Goal: Task Accomplishment & Management: Manage account settings

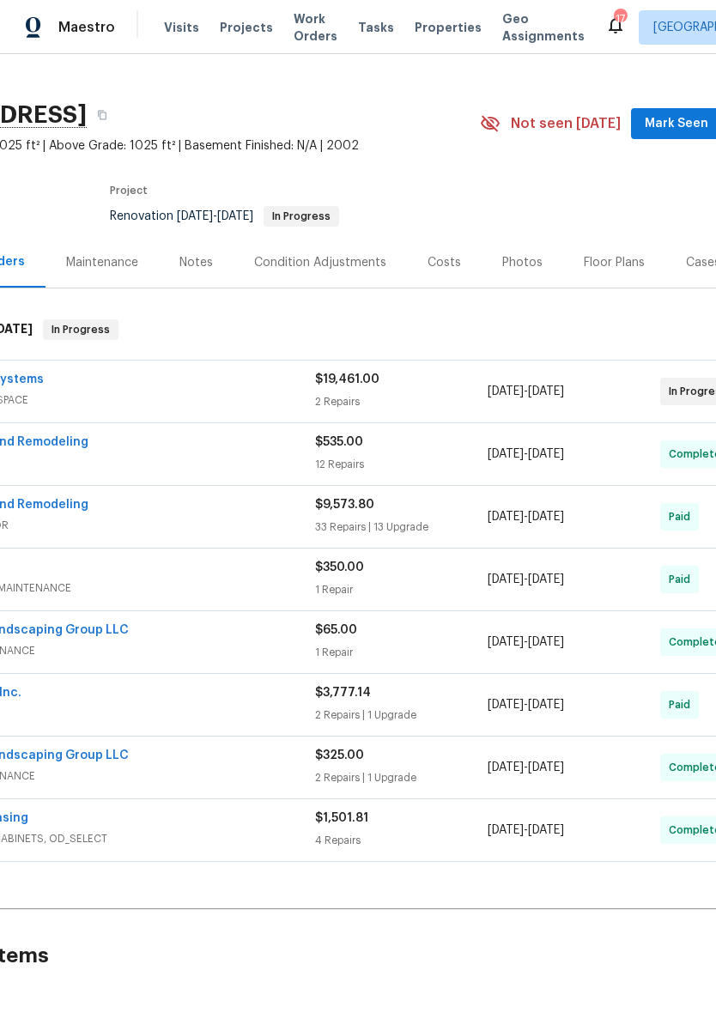
scroll to position [27, 122]
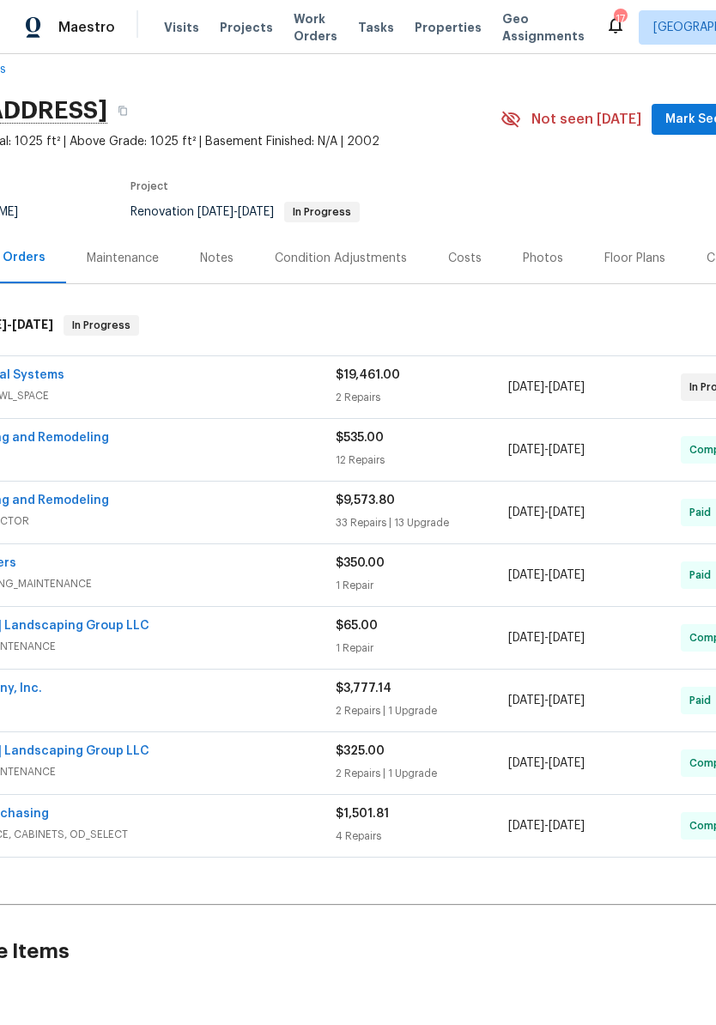
click at [692, 129] on span "Mark Seen" at bounding box center [697, 119] width 64 height 21
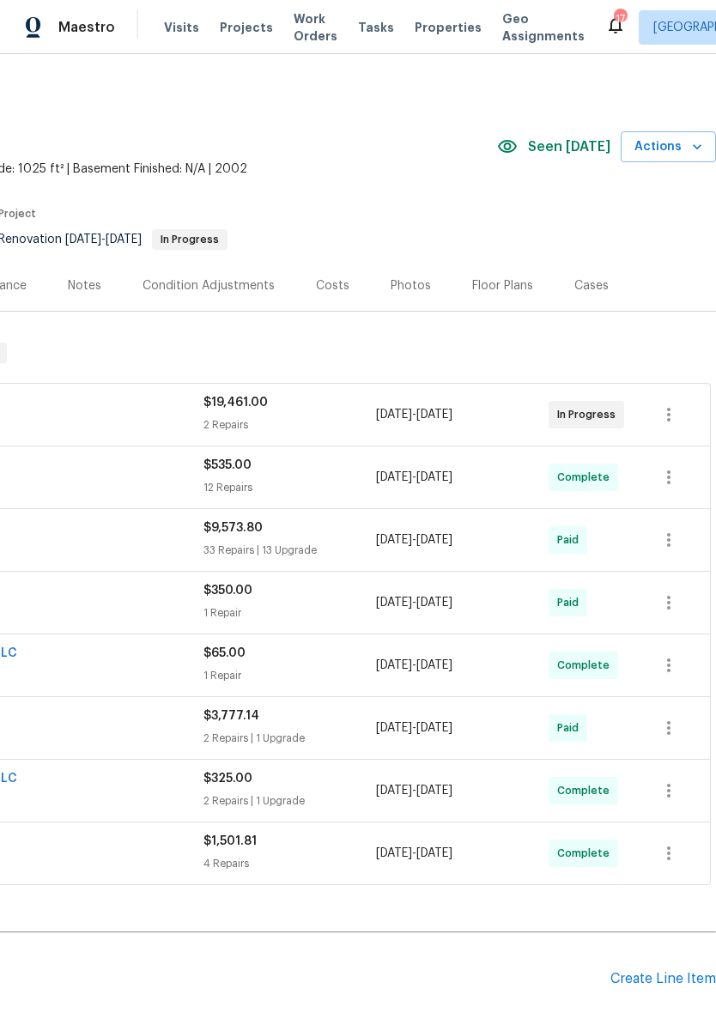
scroll to position [0, 254]
click at [671, 147] on span "Actions" at bounding box center [668, 147] width 68 height 21
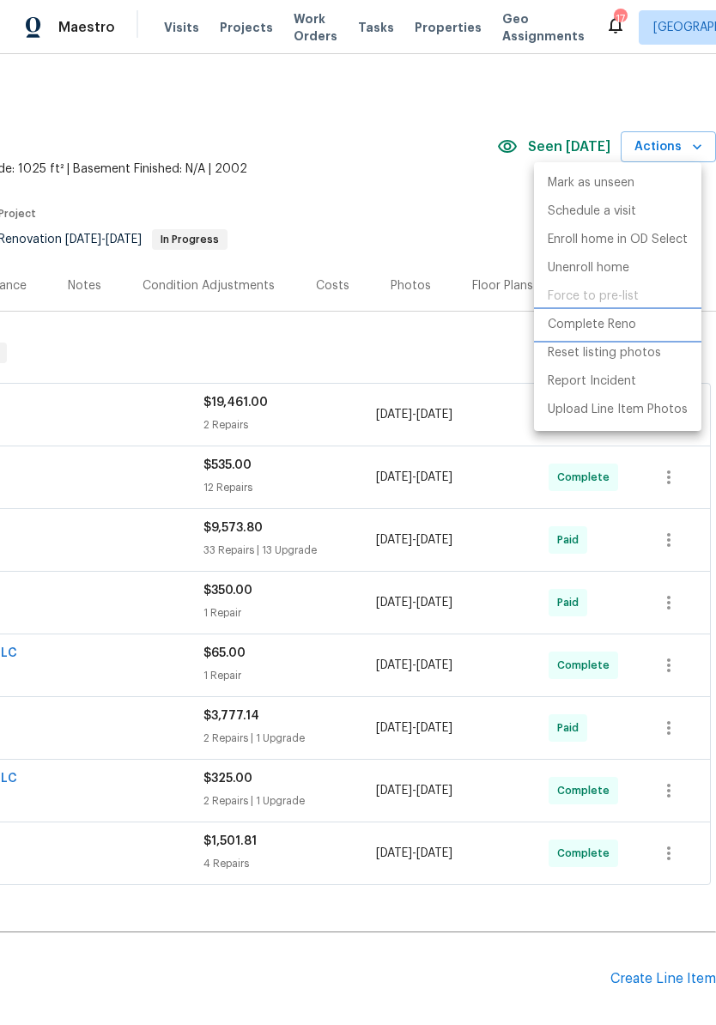
click at [596, 325] on p "Complete Reno" at bounding box center [592, 325] width 88 height 18
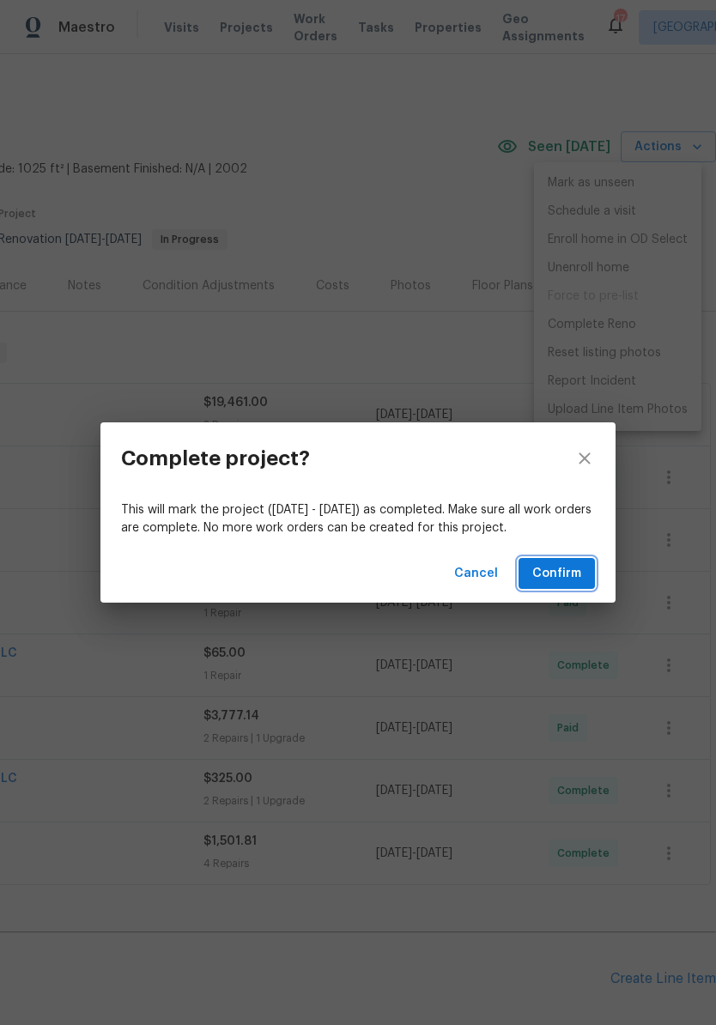
click at [570, 569] on span "Confirm" at bounding box center [556, 573] width 49 height 21
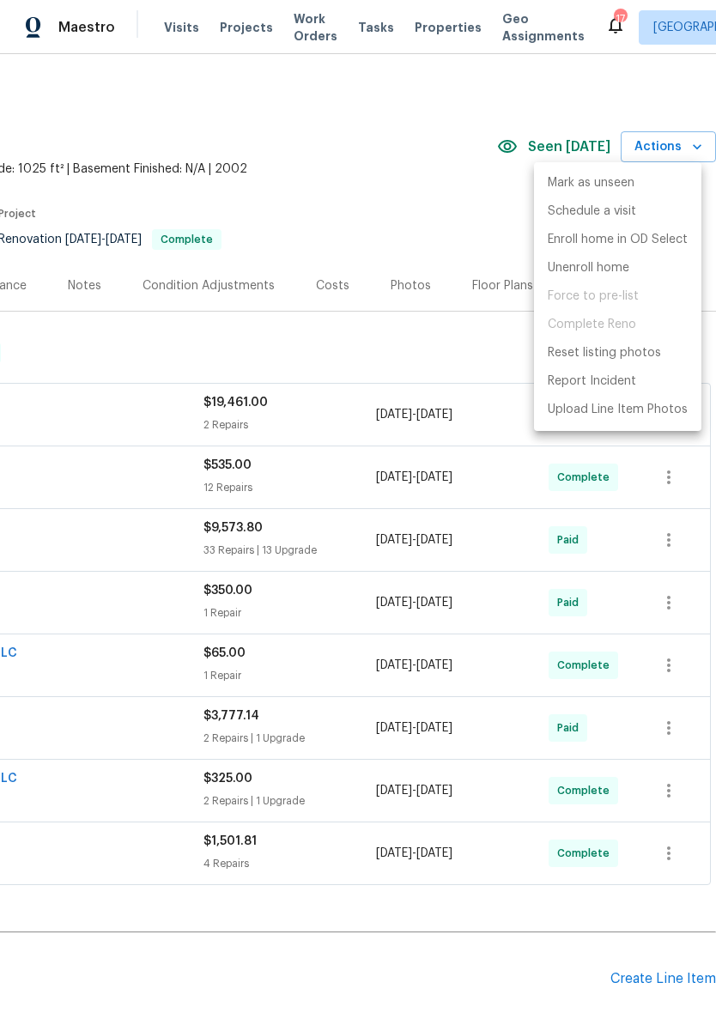
click at [379, 174] on div at bounding box center [358, 512] width 716 height 1025
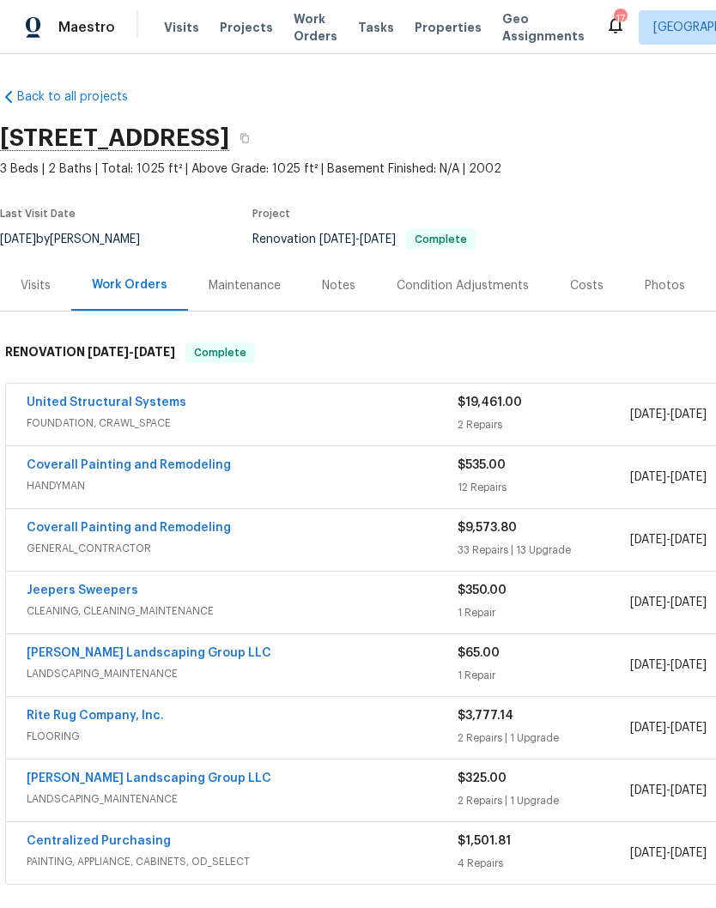
scroll to position [0, 0]
click at [343, 294] on div "Notes" at bounding box center [338, 285] width 75 height 51
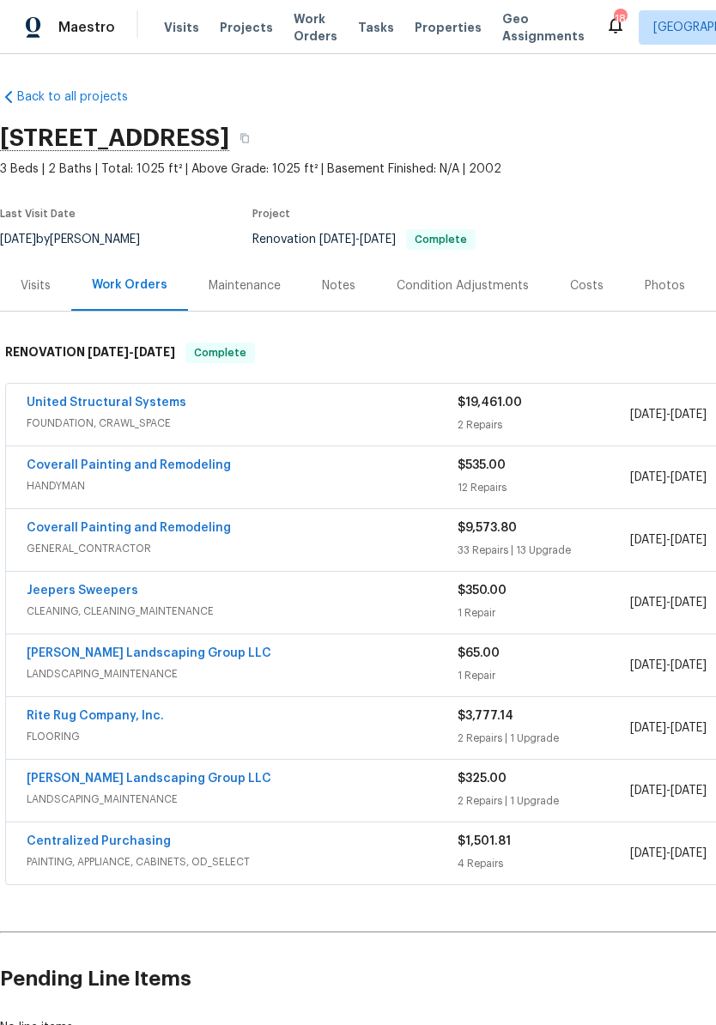
click at [196, 531] on link "Coverall Painting and Remodeling" at bounding box center [129, 528] width 204 height 12
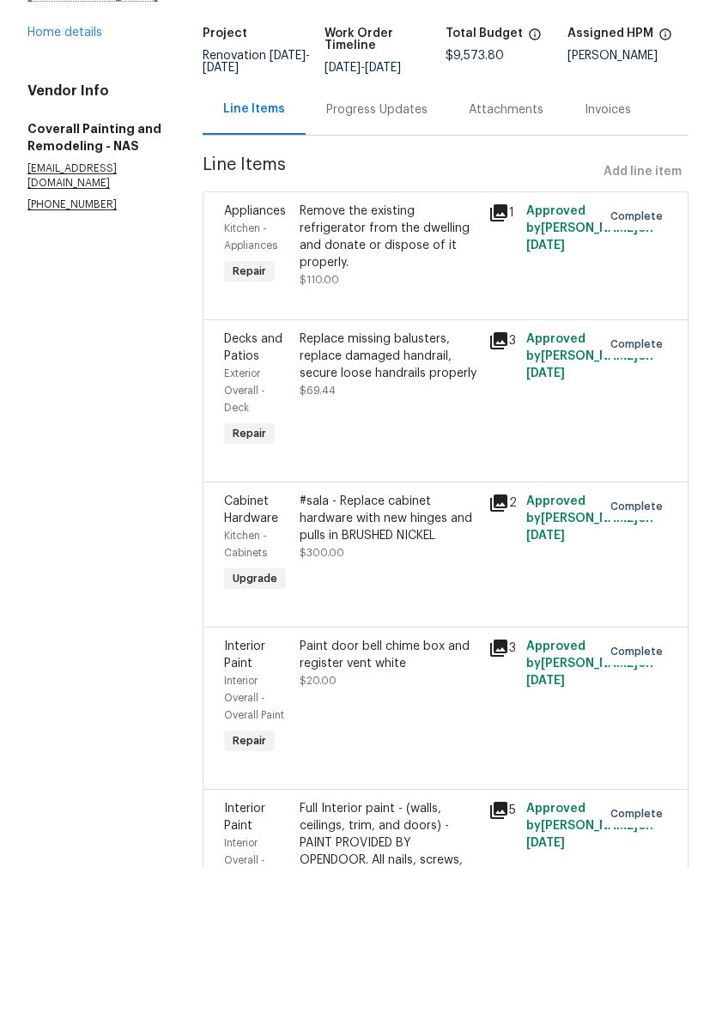
click at [96, 184] on link "Home details" at bounding box center [64, 190] width 75 height 12
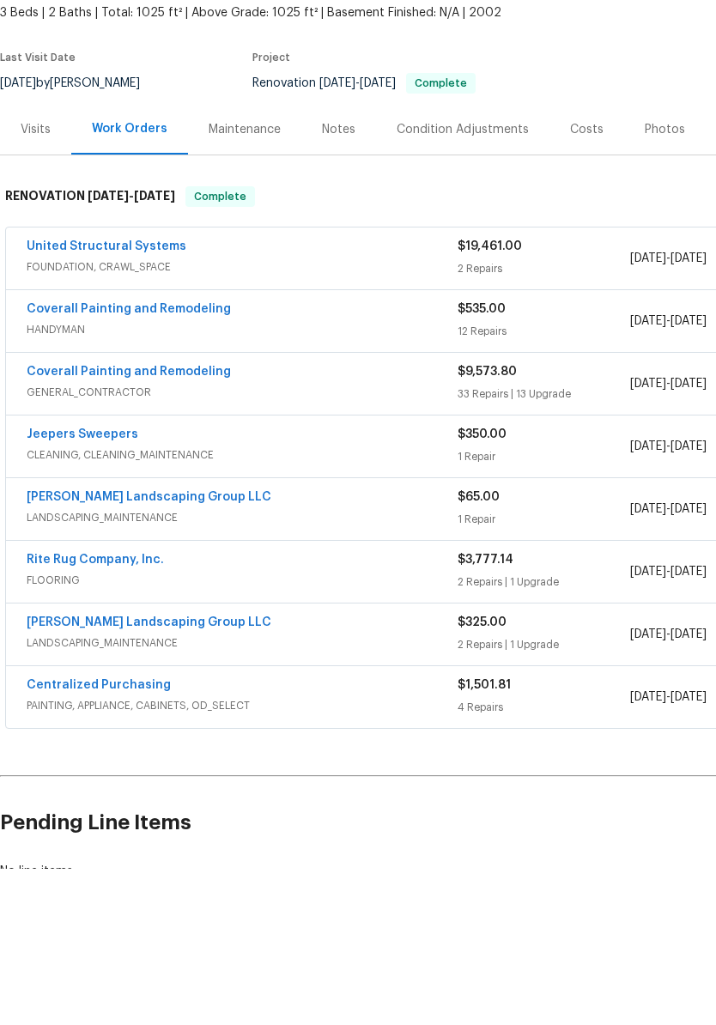
click at [344, 277] on div "Notes" at bounding box center [338, 285] width 33 height 17
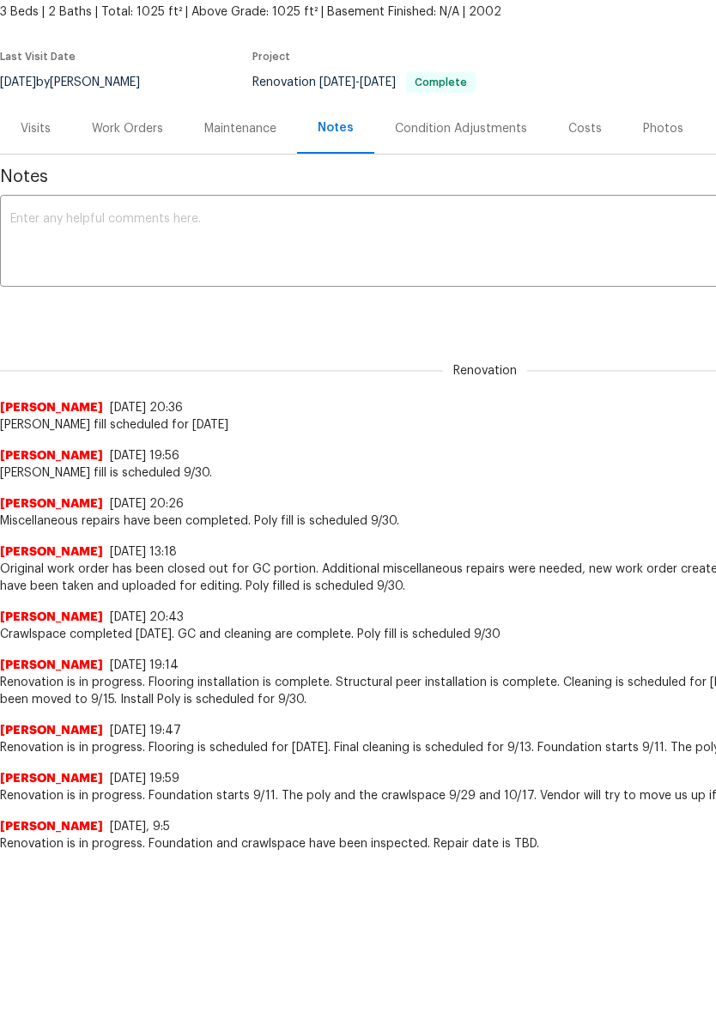
scroll to position [39, 0]
click at [664, 238] on div "Photos" at bounding box center [663, 246] width 40 height 17
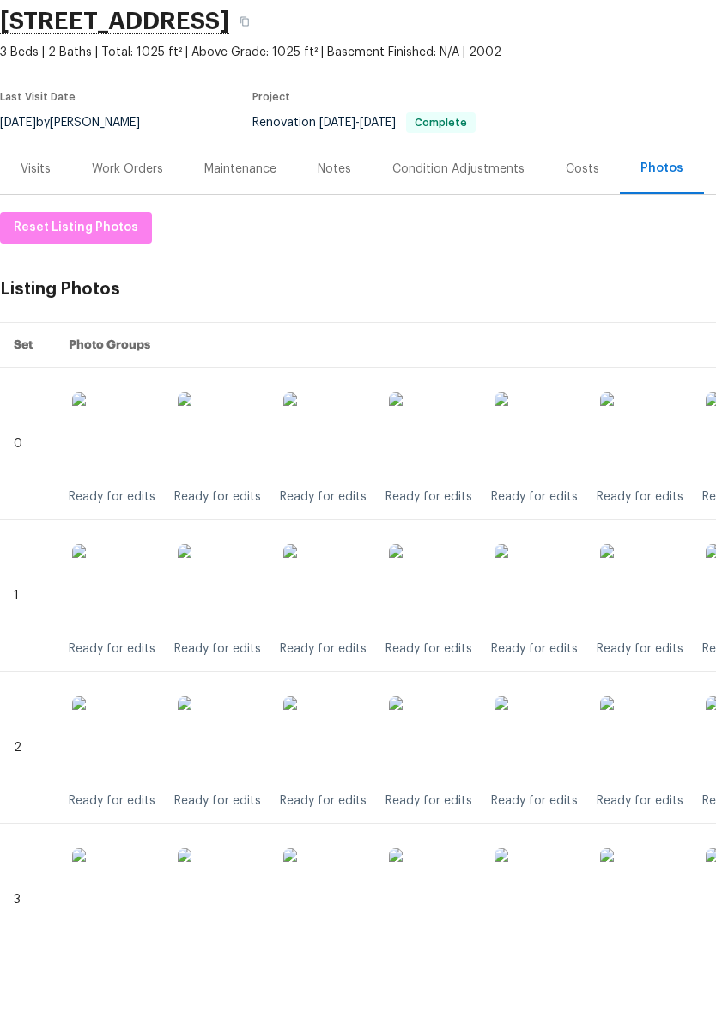
click at [344, 277] on div "Notes" at bounding box center [334, 285] width 33 height 17
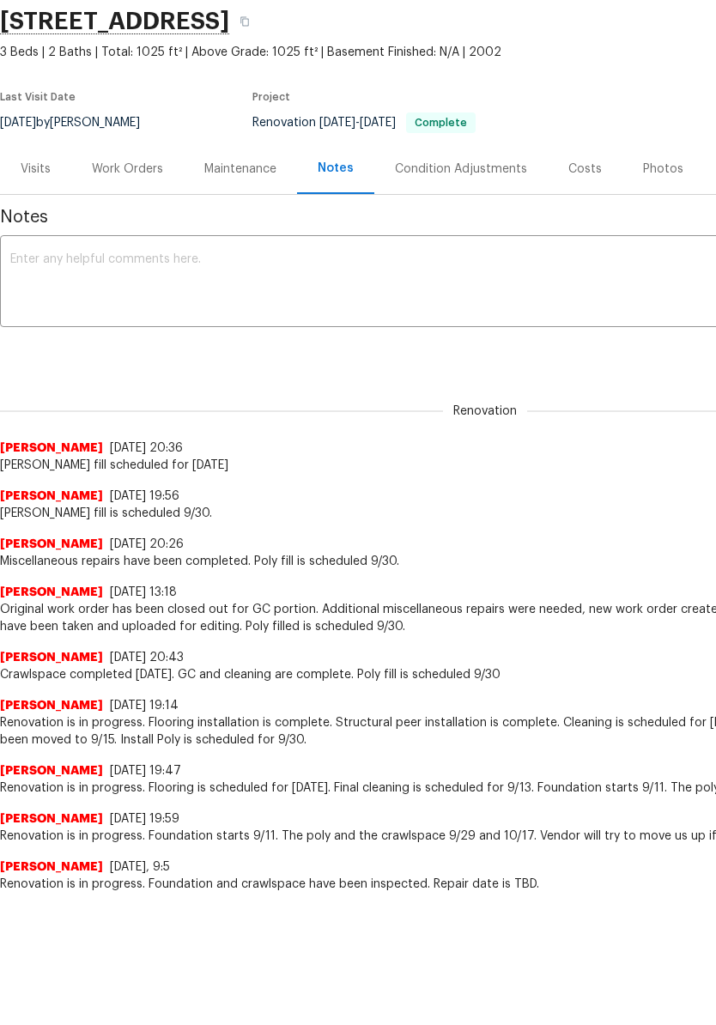
click at [228, 356] on div "x ​" at bounding box center [485, 400] width 970 height 88
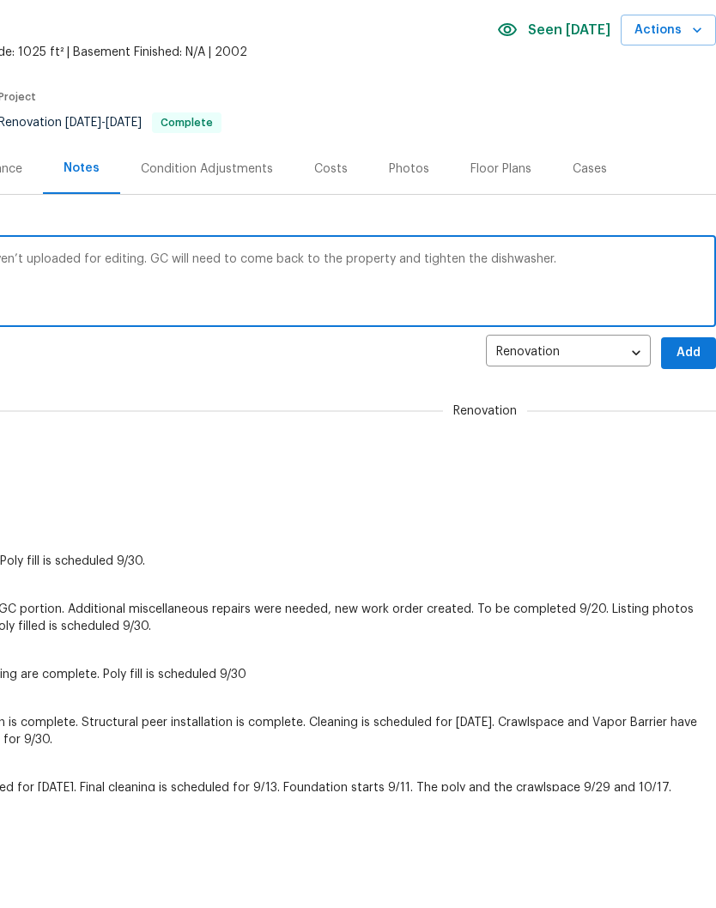
scroll to position [0, 254]
type textarea "Renovation is complete. Listing photos haven’t uploaded for editing. GC will ne…"
click at [691, 459] on span "Add" at bounding box center [688, 469] width 27 height 21
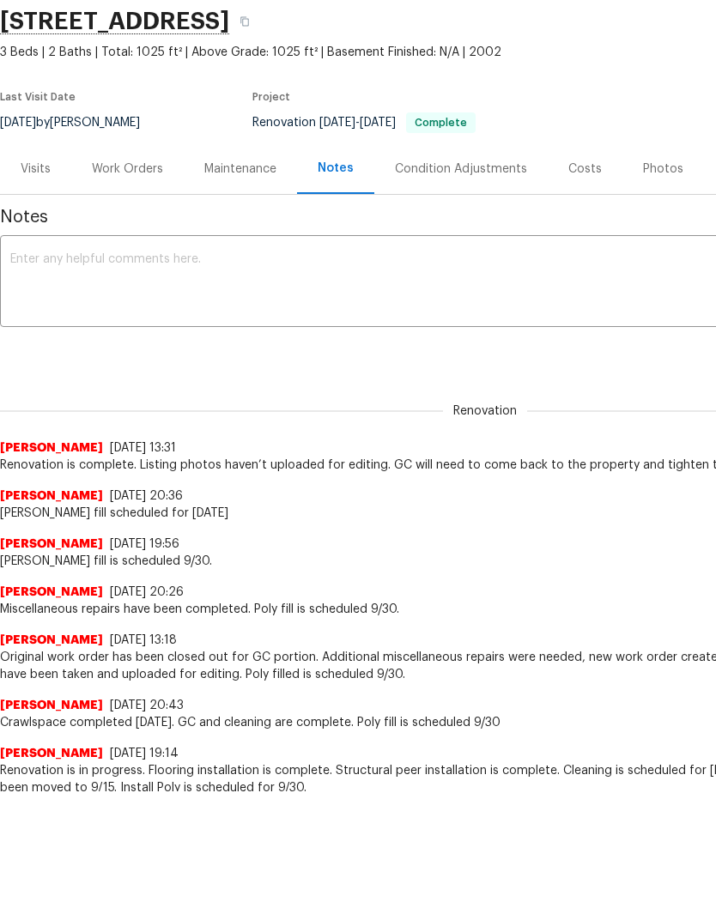
scroll to position [0, 0]
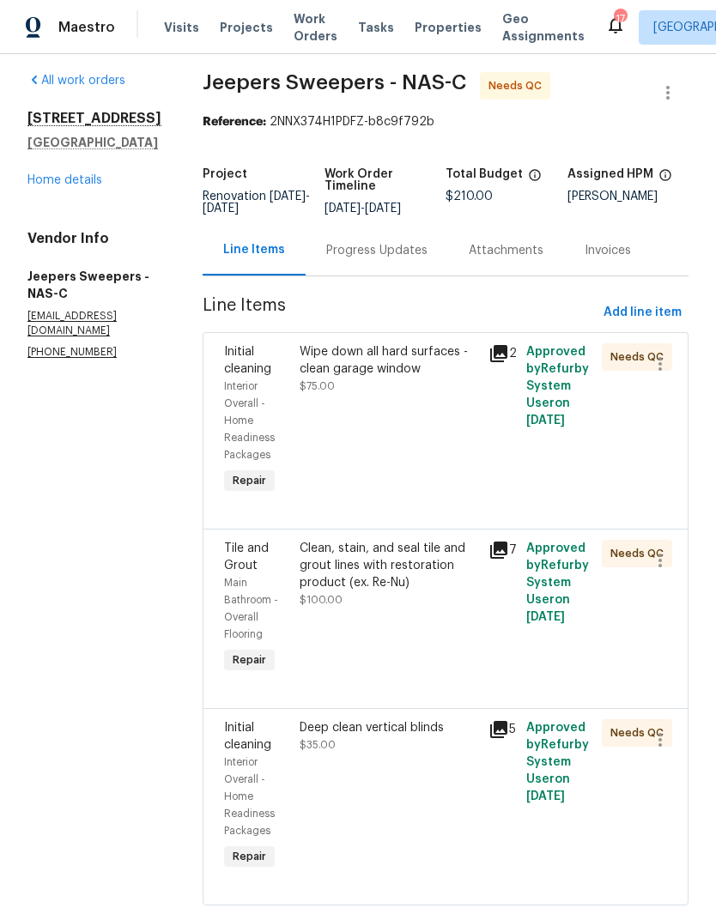
scroll to position [9, 0]
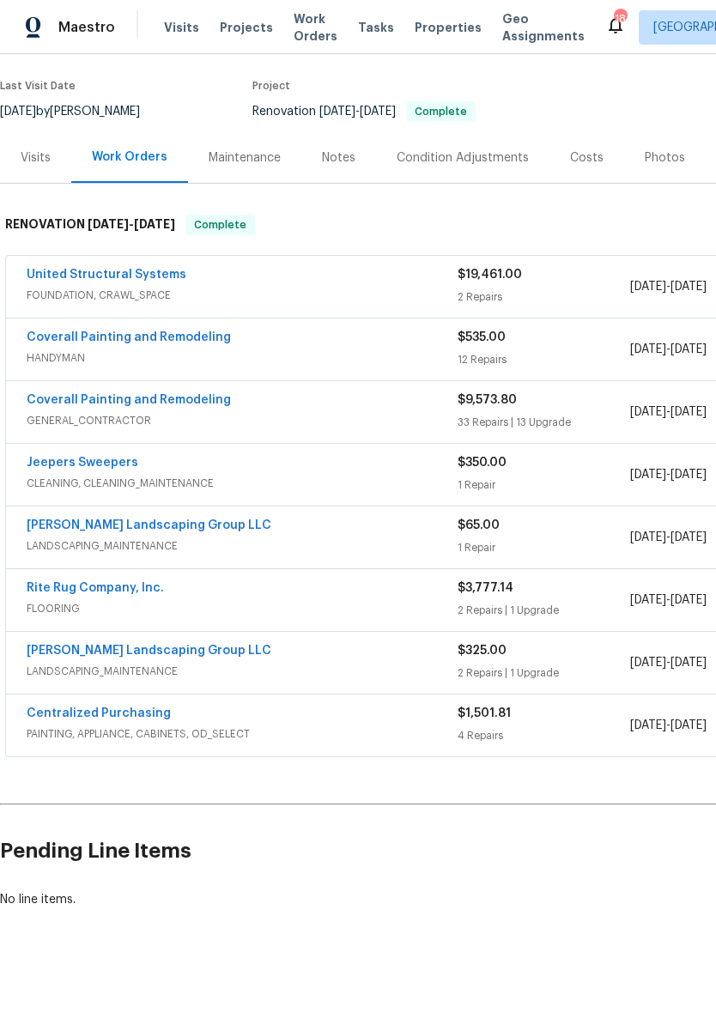
scroll to position [130, 0]
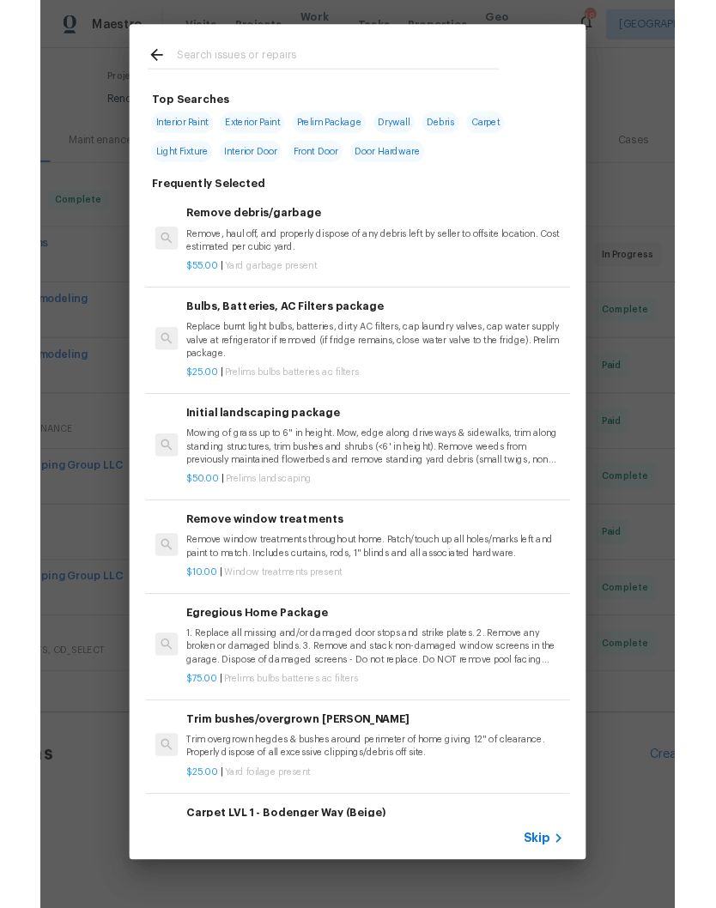
scroll to position [127, 177]
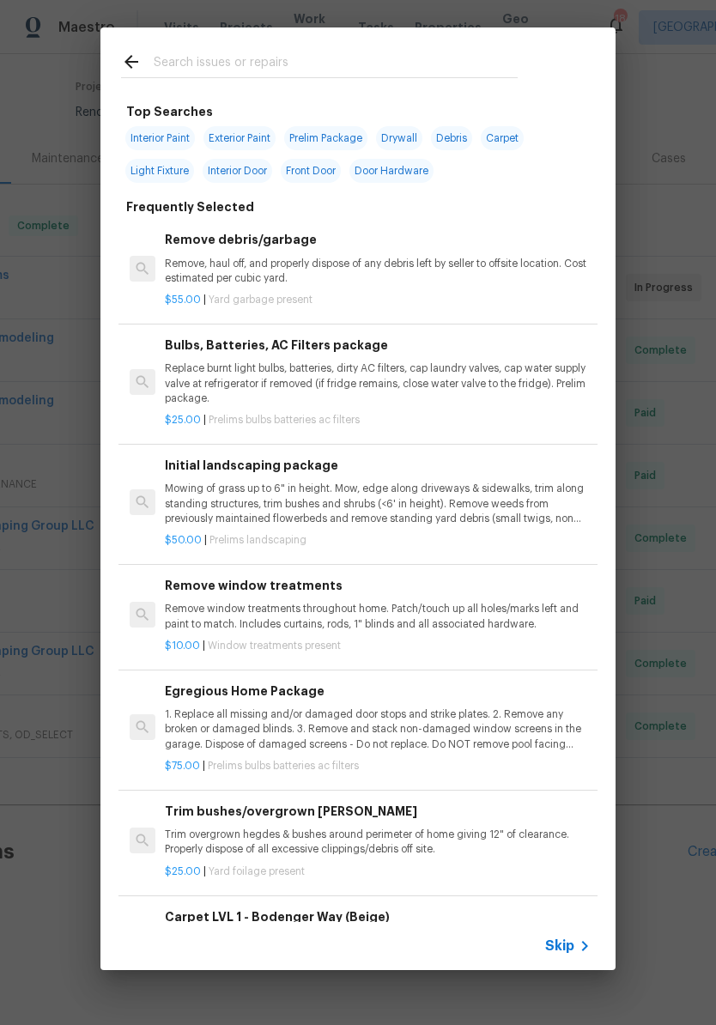
click at [249, 64] on input "text" at bounding box center [336, 65] width 364 height 26
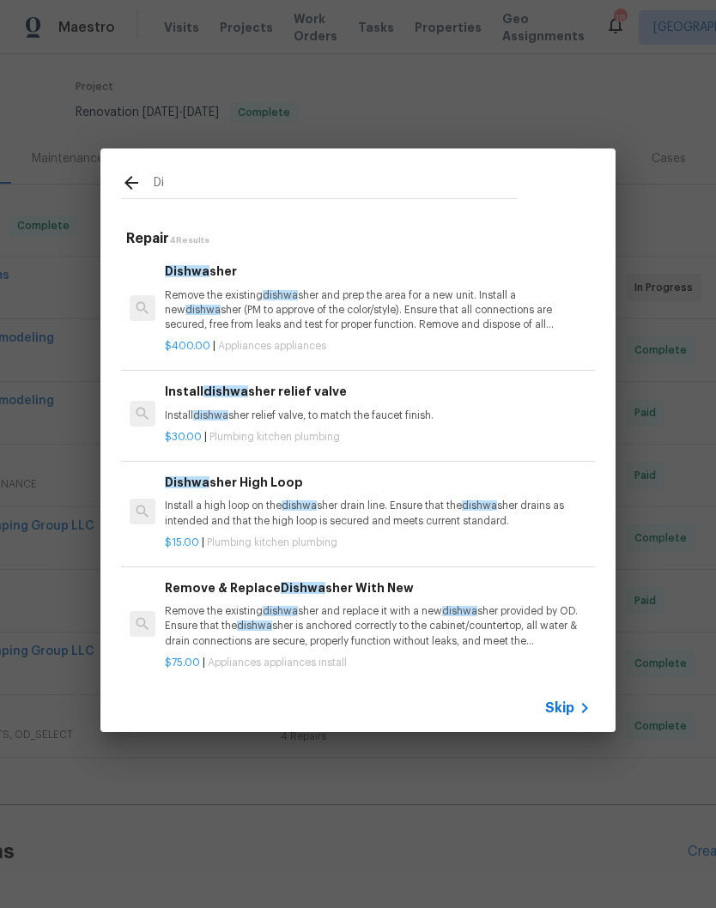
type input "D"
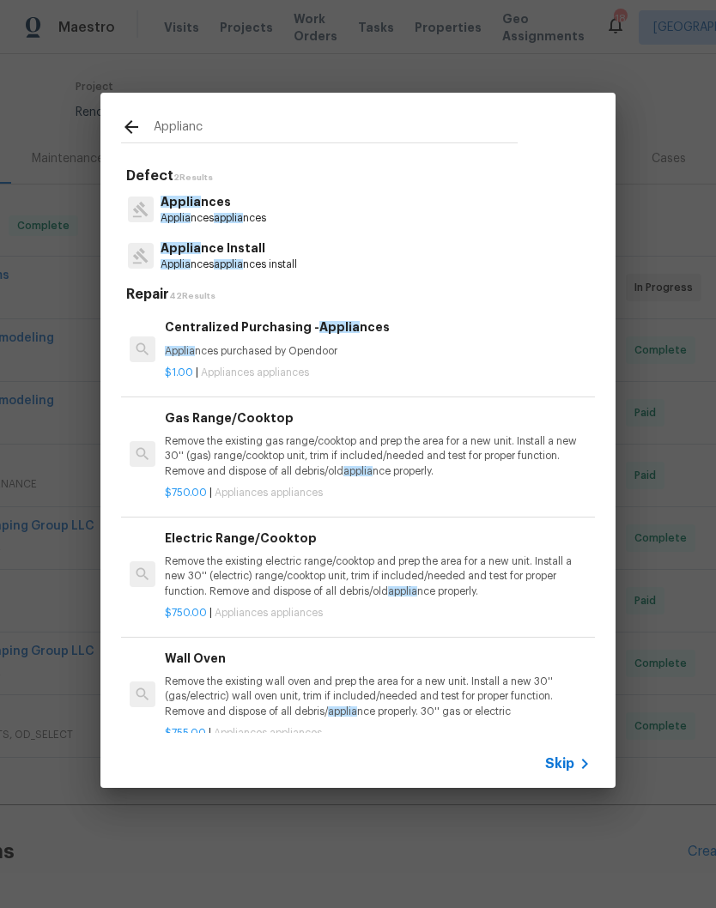
type input "Appliance"
click at [231, 209] on p "Appliance s" at bounding box center [214, 202] width 106 height 18
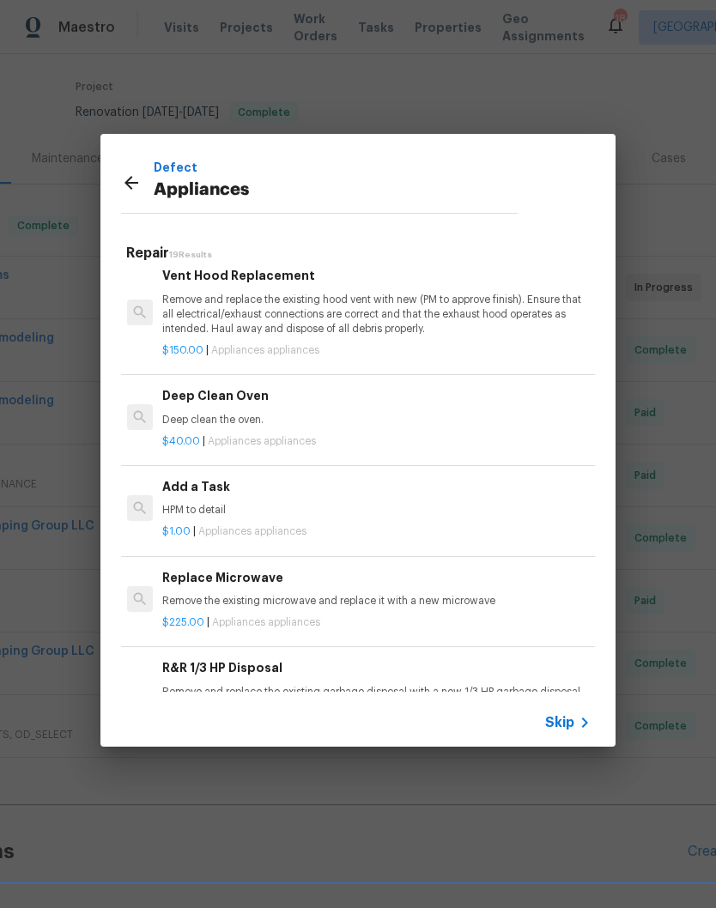
scroll to position [581, 3]
click at [218, 493] on div "Add a Task HPM to detail" at bounding box center [375, 498] width 426 height 41
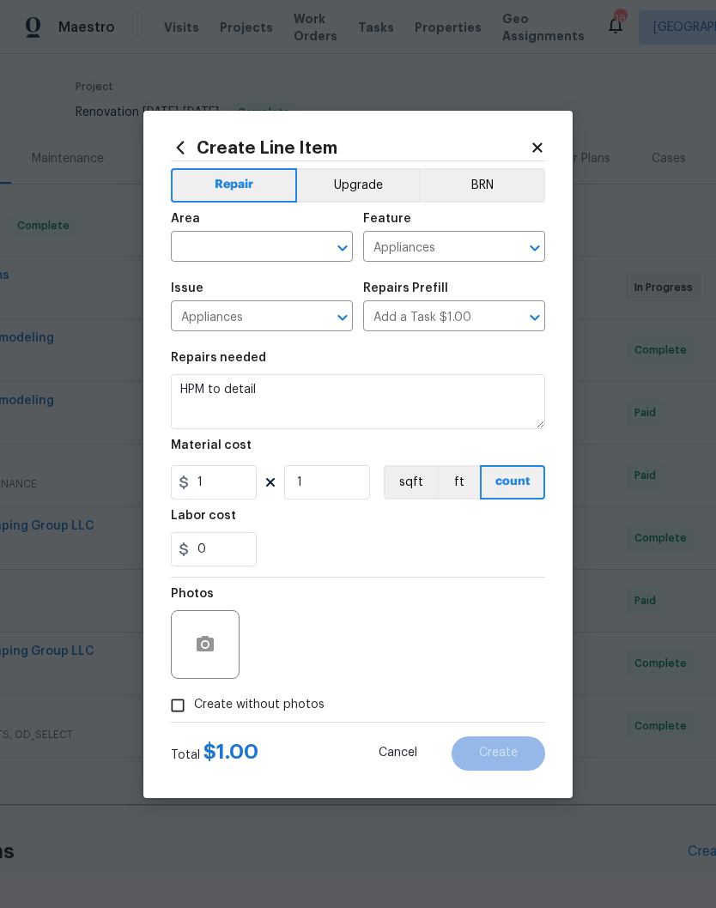
click at [315, 246] on icon "Clear" at bounding box center [320, 248] width 17 height 17
click at [250, 290] on li "Kitchen" at bounding box center [262, 286] width 182 height 28
type input "Kitchen"
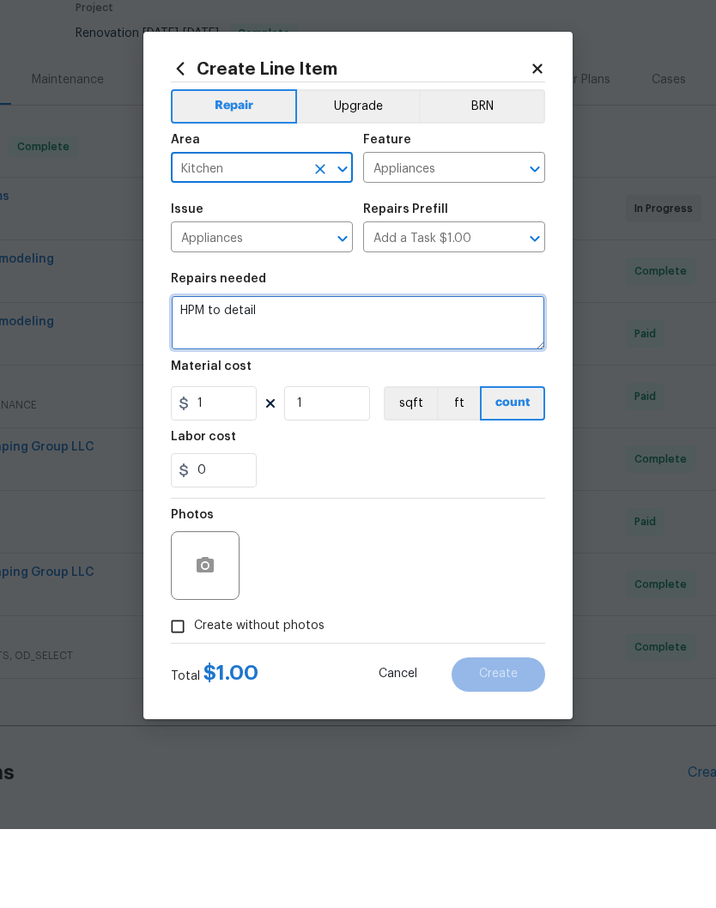
click at [277, 374] on textarea "HPM to detail" at bounding box center [358, 401] width 374 height 55
type textarea "H"
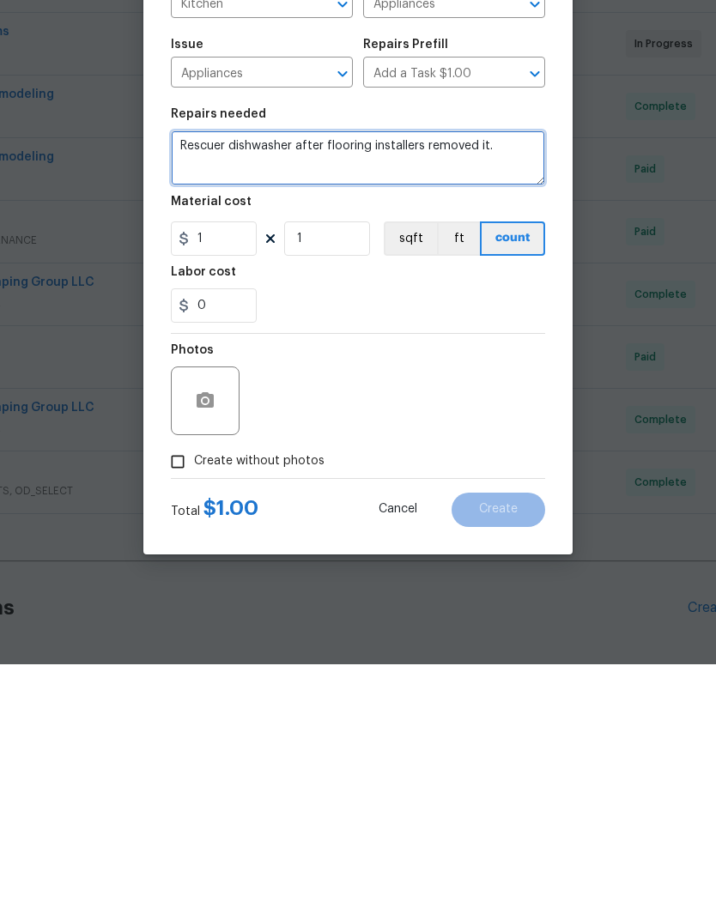
type textarea "Rescuer dishwasher after flooring installers removed it."
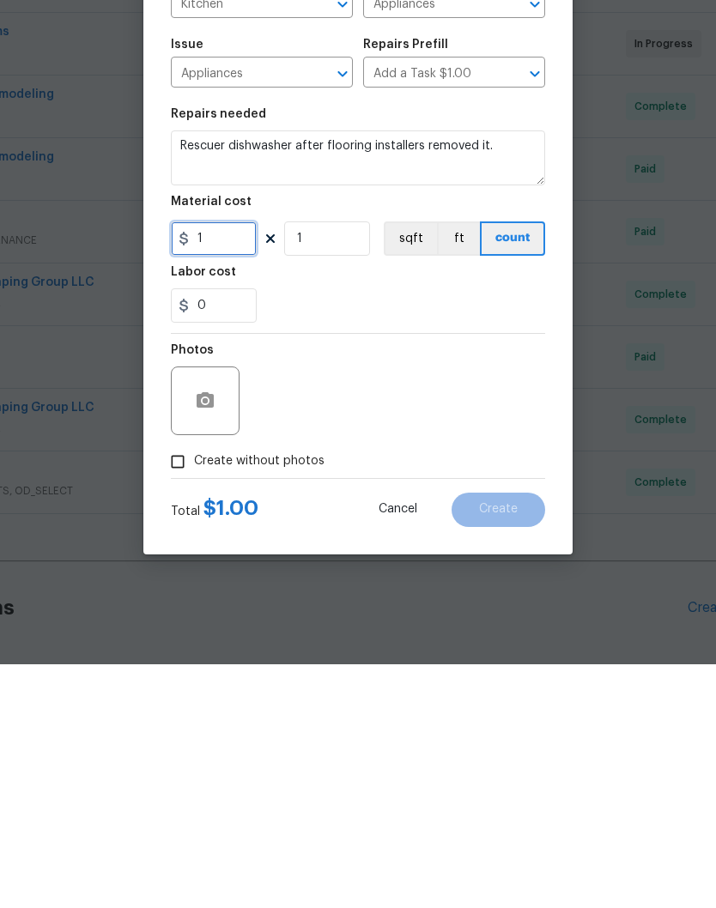
click at [239, 465] on input "1" at bounding box center [214, 482] width 86 height 34
type input "75"
click at [211, 636] on icon "button" at bounding box center [205, 643] width 17 height 15
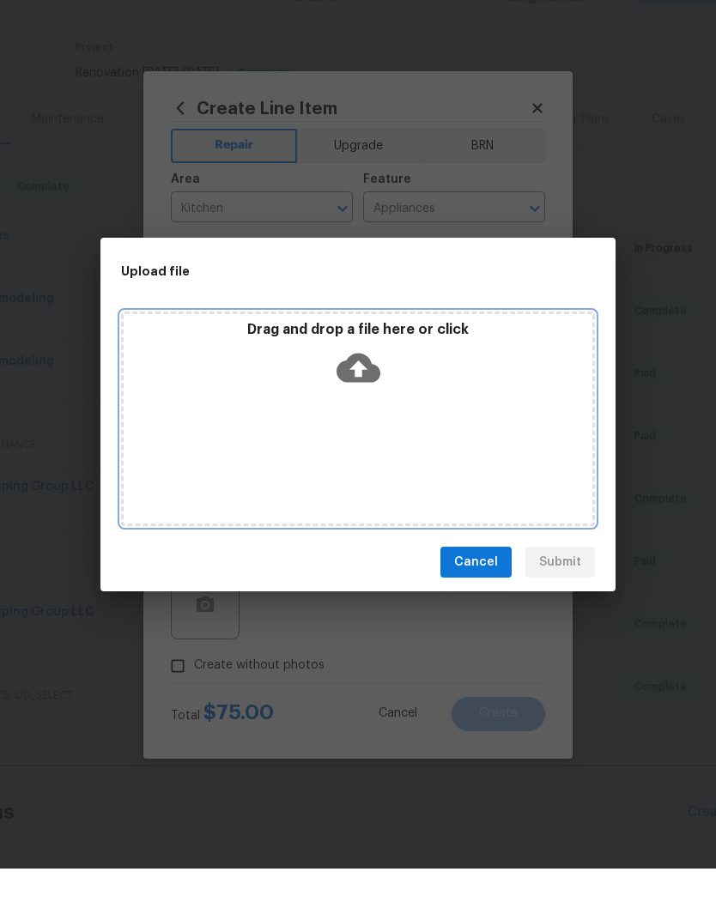
click at [419, 394] on div "Drag and drop a file here or click" at bounding box center [358, 398] width 469 height 74
click at [409, 406] on div "Drag and drop a file here or click" at bounding box center [358, 458] width 474 height 215
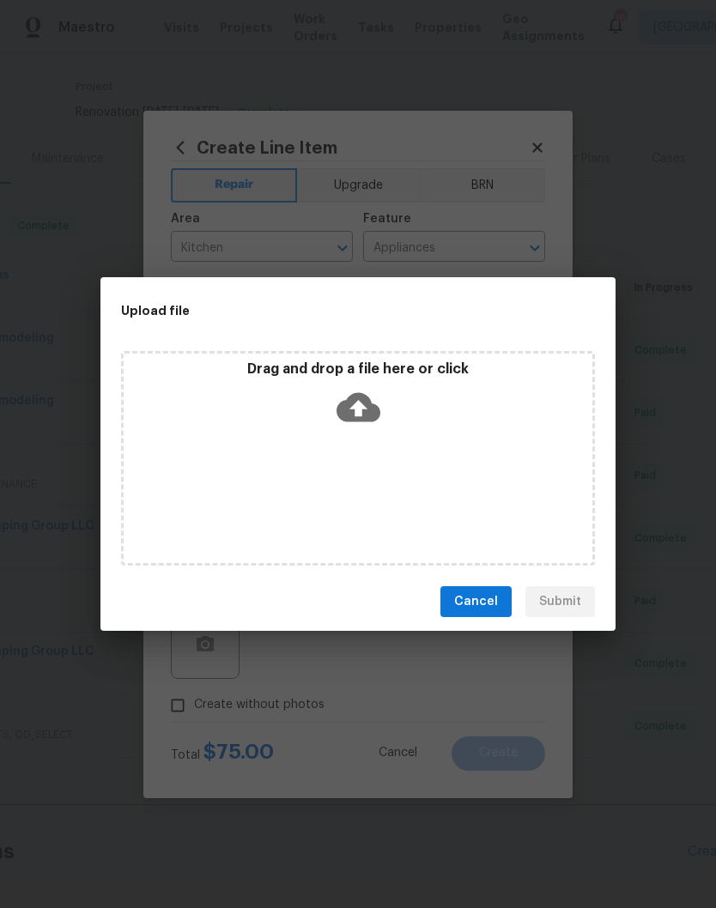
scroll to position [127, 177]
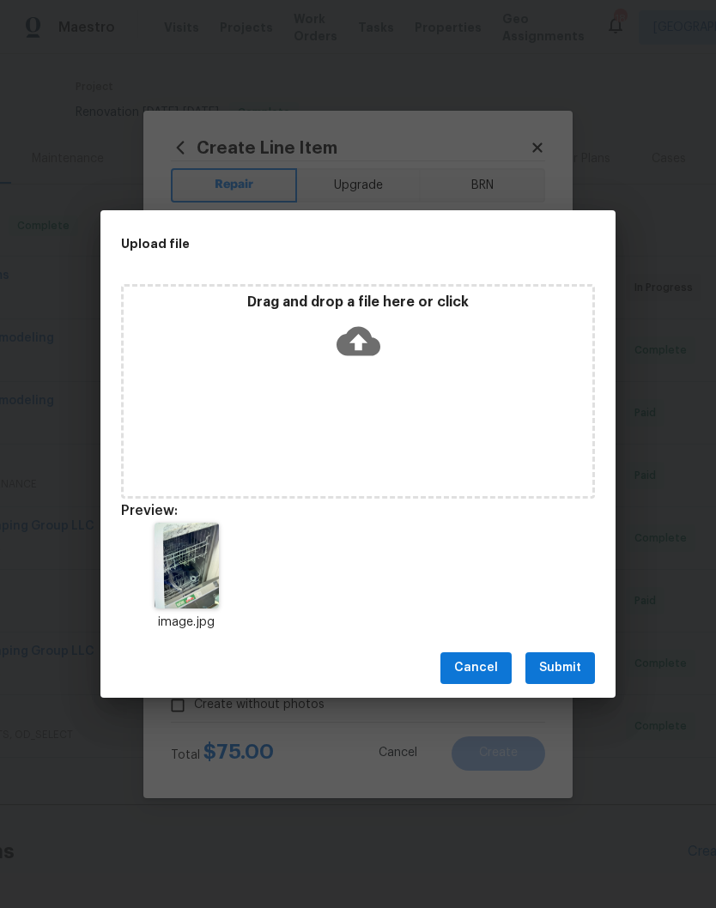
click at [569, 666] on span "Submit" at bounding box center [560, 668] width 42 height 21
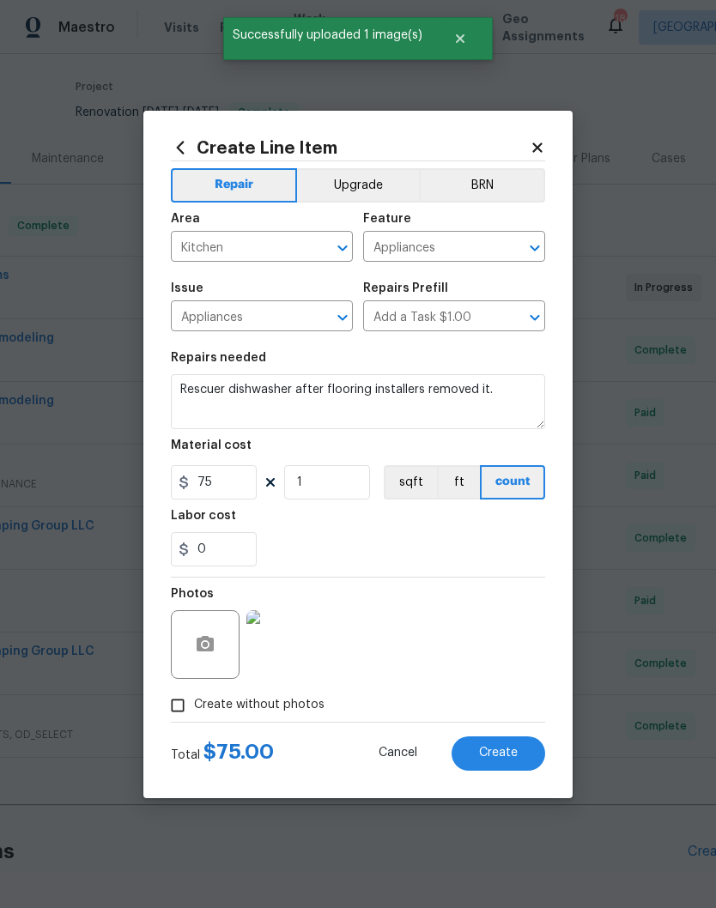
click at [513, 750] on span "Create" at bounding box center [498, 753] width 39 height 13
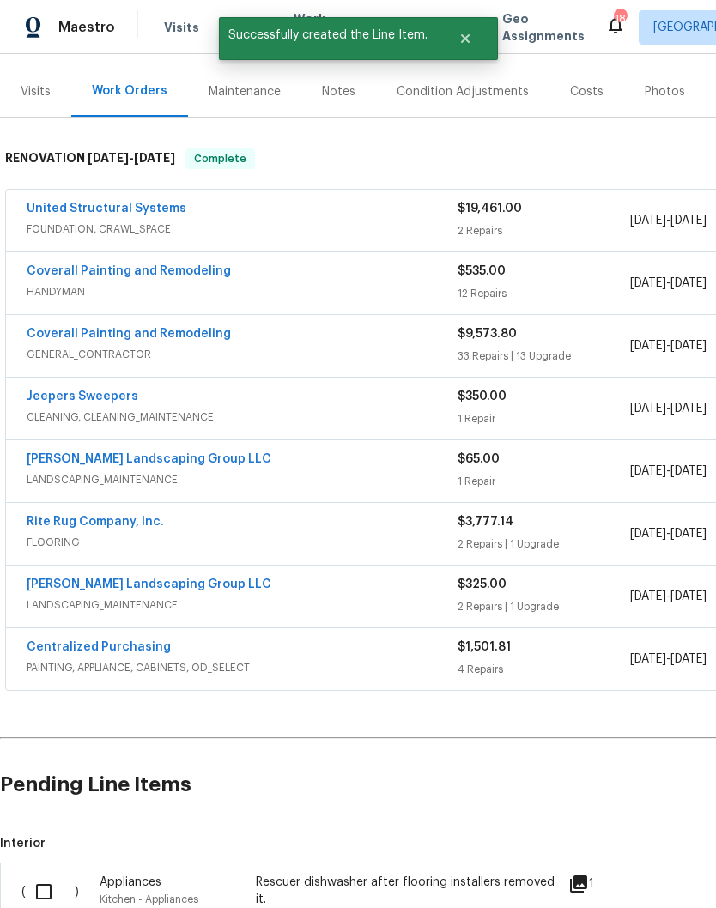
scroll to position [194, 0]
click at [52, 874] on input "checkbox" at bounding box center [50, 892] width 49 height 36
checkbox input "true"
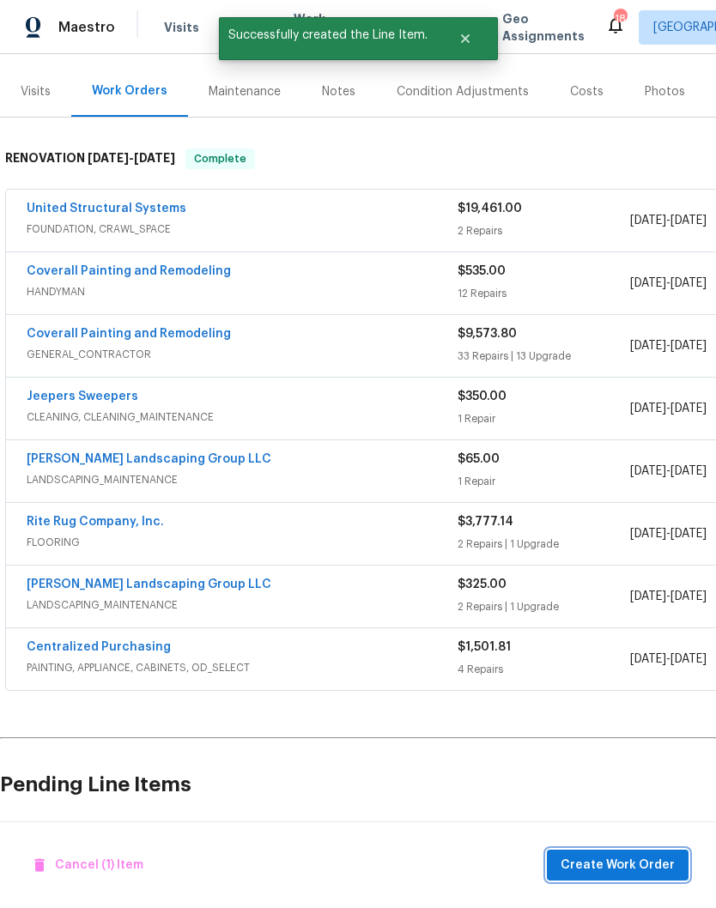
click at [657, 865] on span "Create Work Order" at bounding box center [618, 865] width 114 height 21
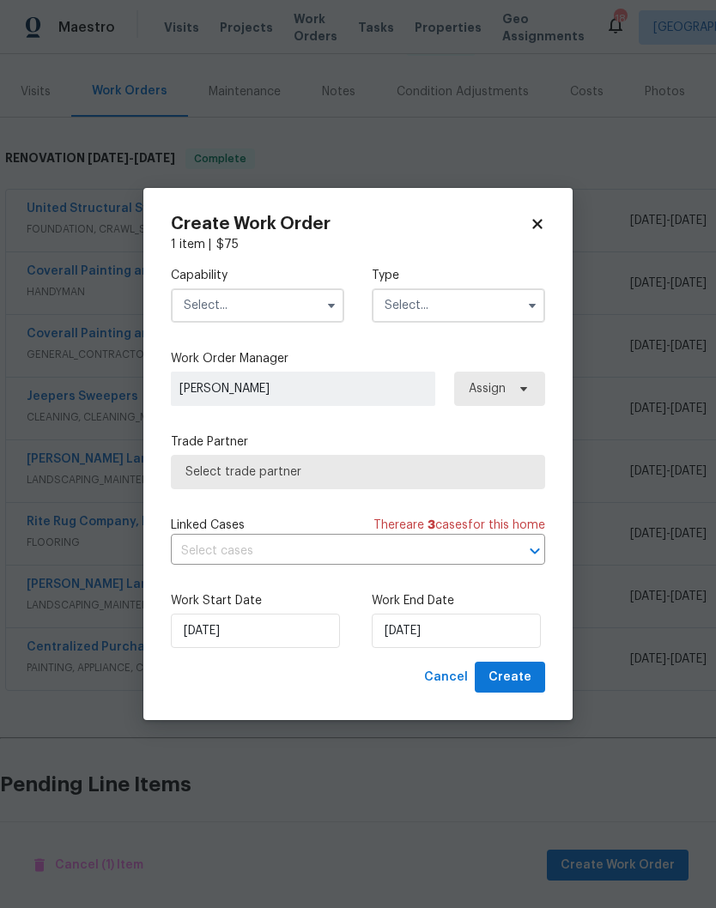
click at [308, 304] on input "text" at bounding box center [257, 305] width 173 height 34
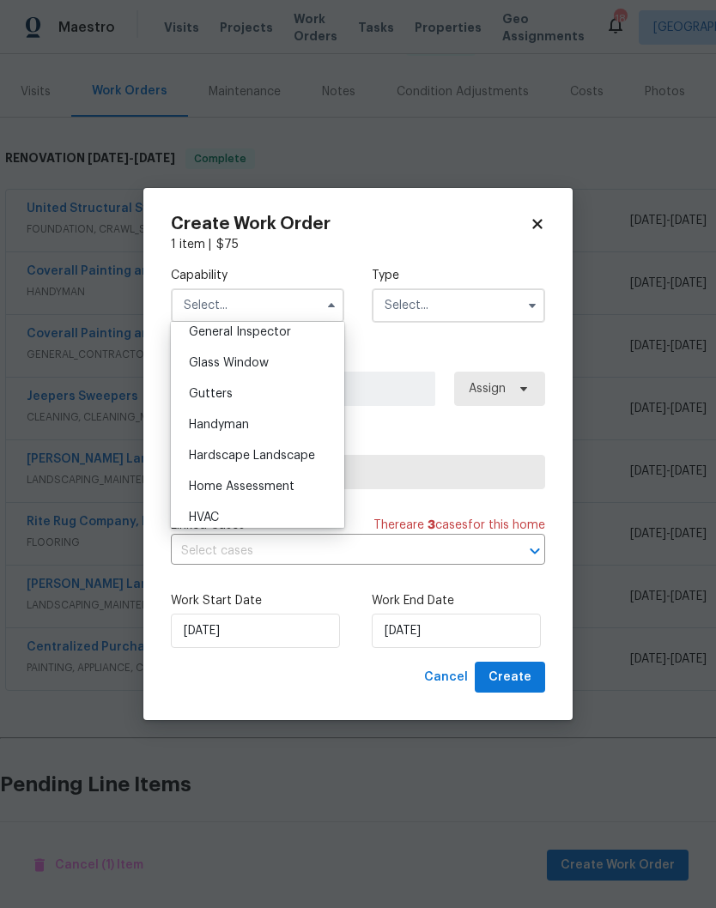
scroll to position [884, 0]
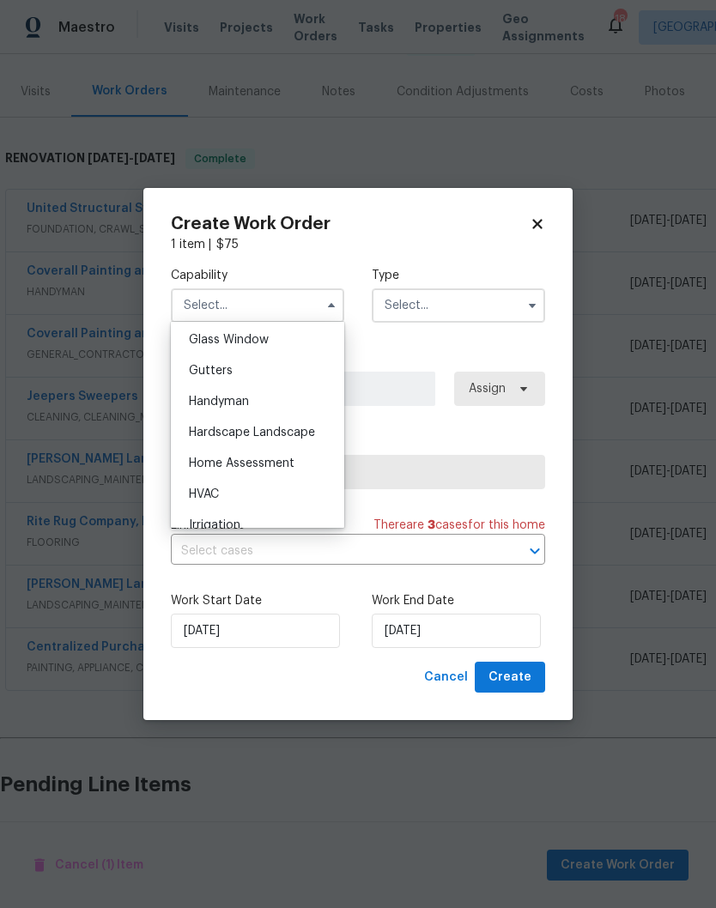
click at [234, 407] on span "Handyman" at bounding box center [219, 402] width 60 height 12
type input "Handyman"
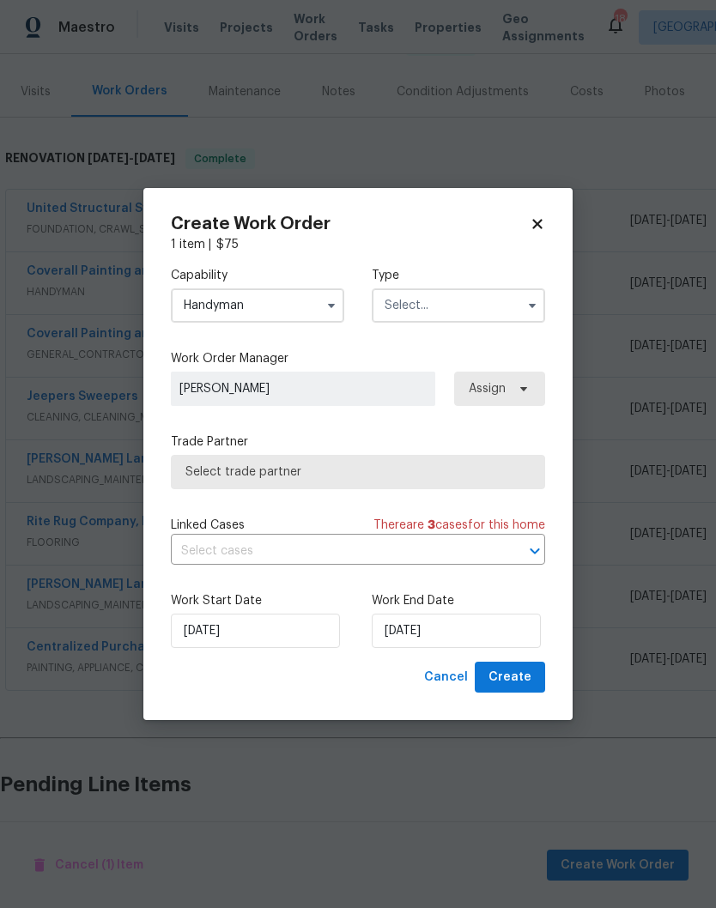
click at [481, 305] on input "text" at bounding box center [458, 305] width 173 height 34
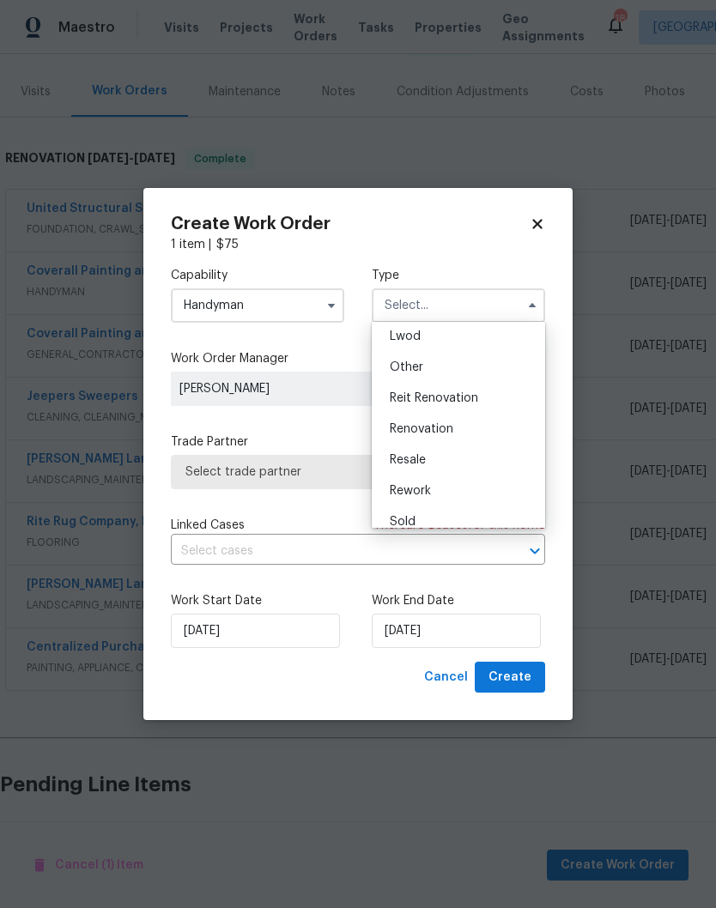
scroll to position [191, 0]
click at [447, 434] on div "Renovation" at bounding box center [458, 428] width 165 height 31
type input "Renovation"
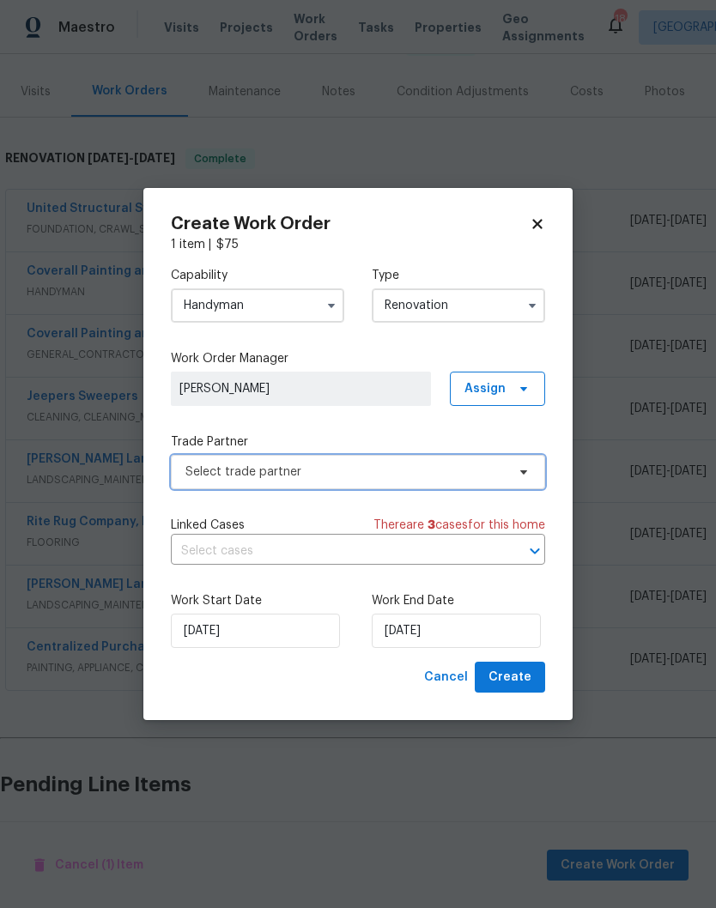
click at [519, 473] on icon at bounding box center [524, 472] width 14 height 14
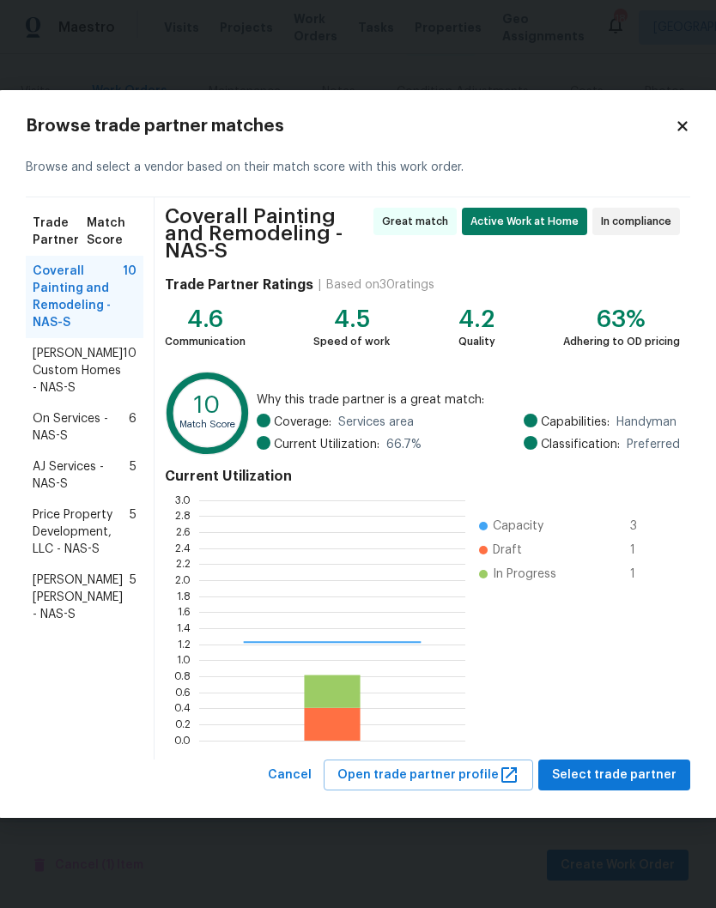
scroll to position [240, 266]
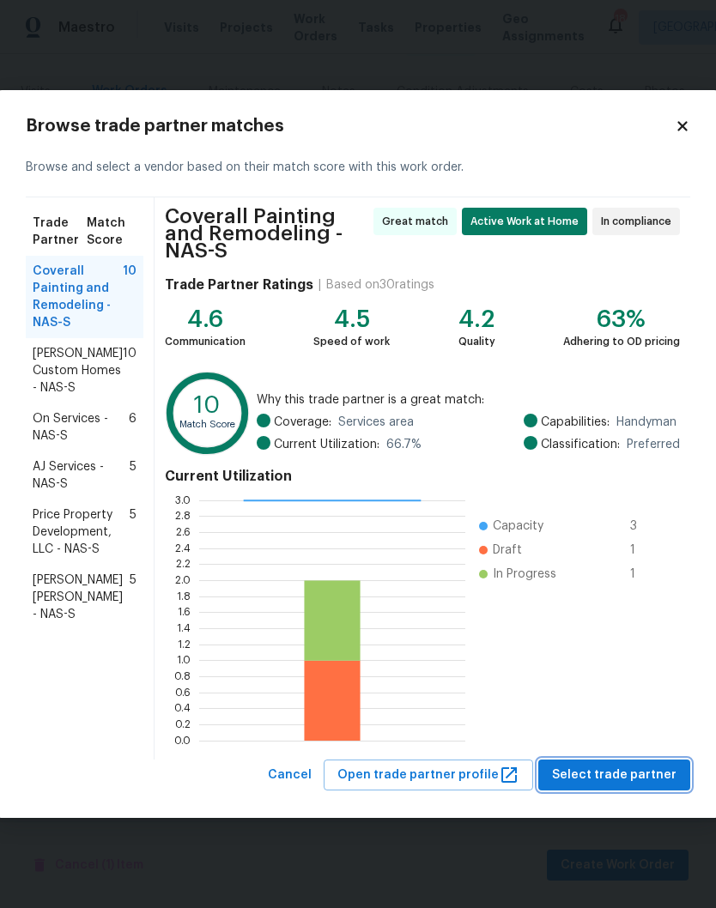
click at [627, 771] on span "Select trade partner" at bounding box center [614, 775] width 124 height 21
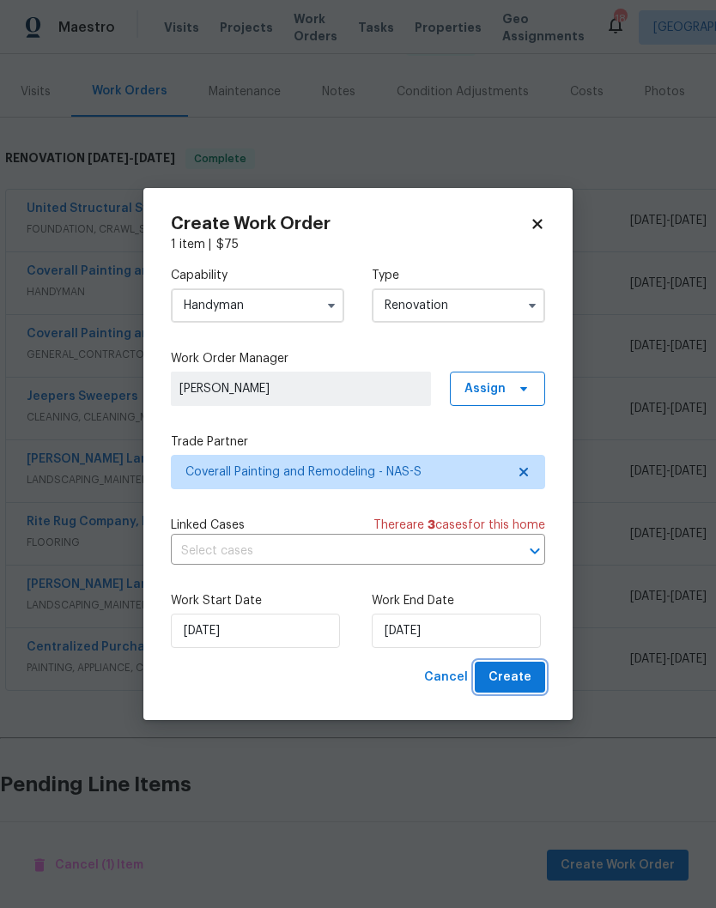
click at [524, 667] on button "Create" at bounding box center [510, 678] width 70 height 32
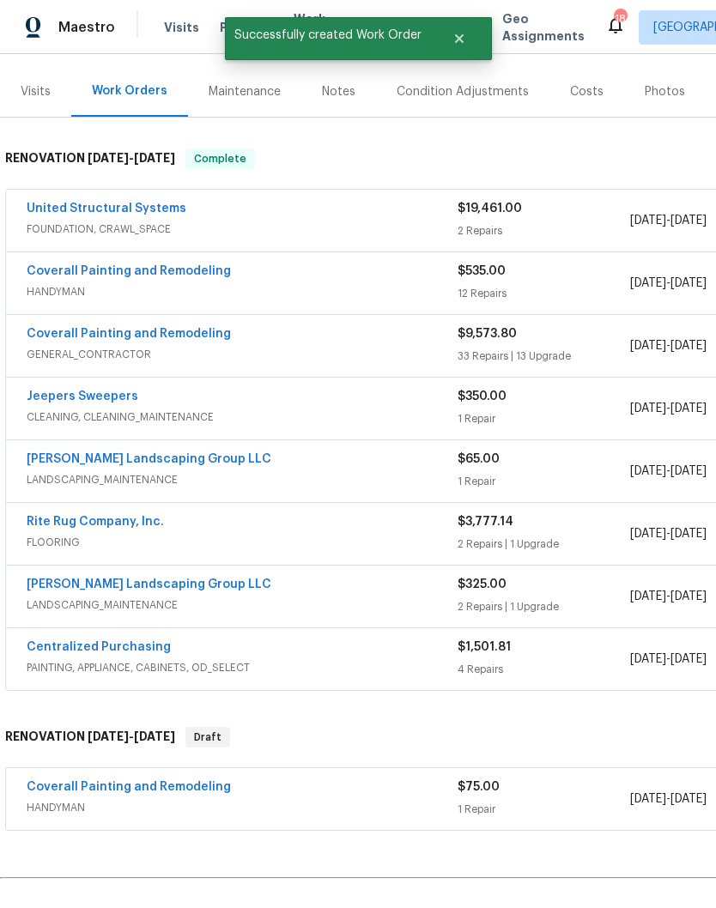
click at [157, 781] on link "Coverall Painting and Remodeling" at bounding box center [129, 787] width 204 height 12
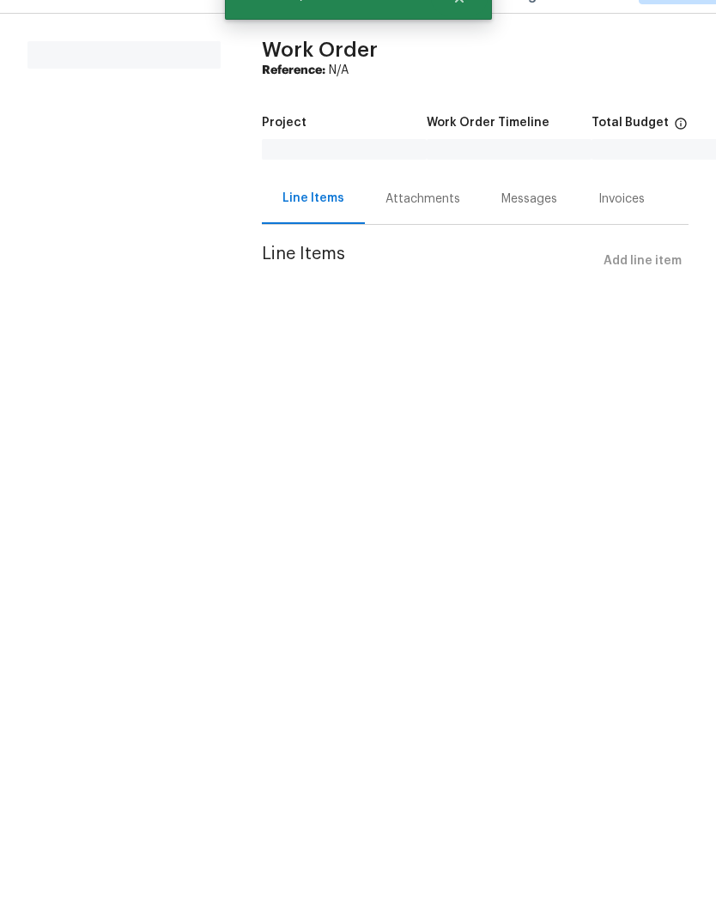
scroll to position [1, 0]
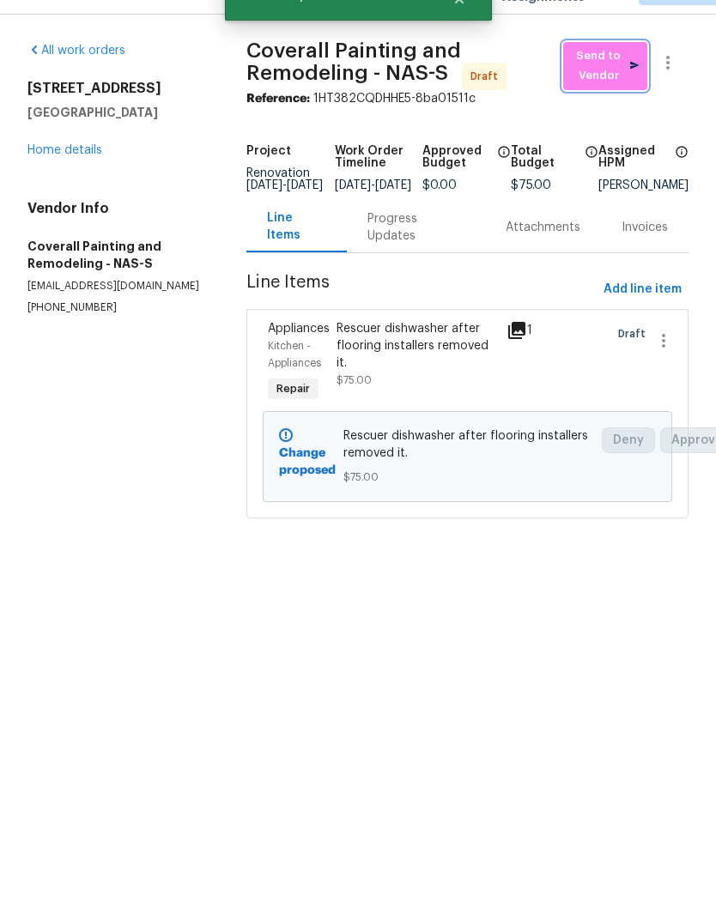
click at [613, 86] on span "Send to Vendor" at bounding box center [605, 105] width 67 height 39
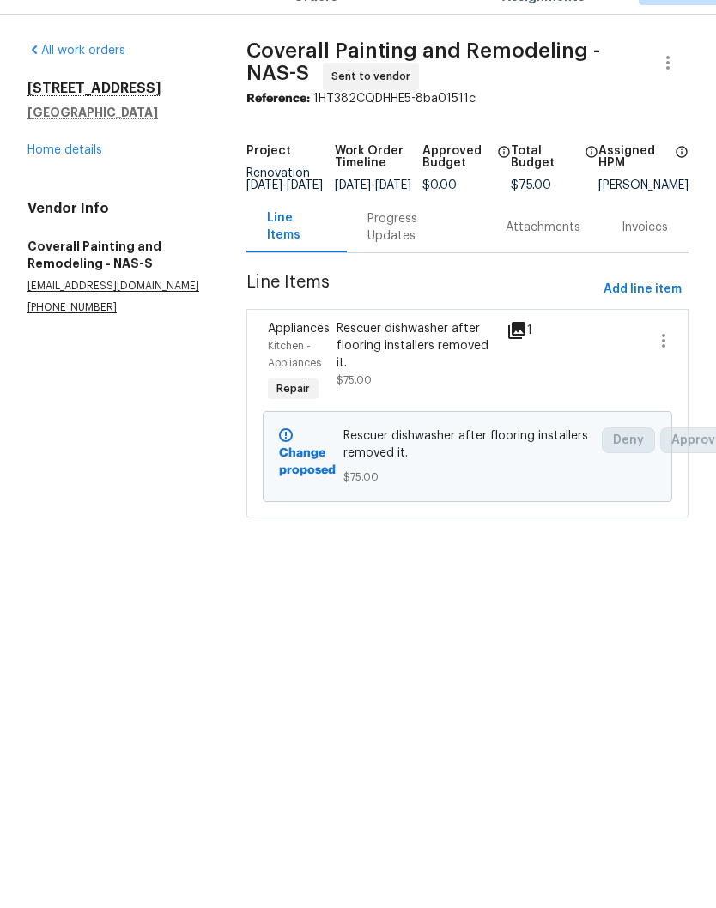
click at [426, 250] on div "Progress Updates" at bounding box center [415, 267] width 97 height 34
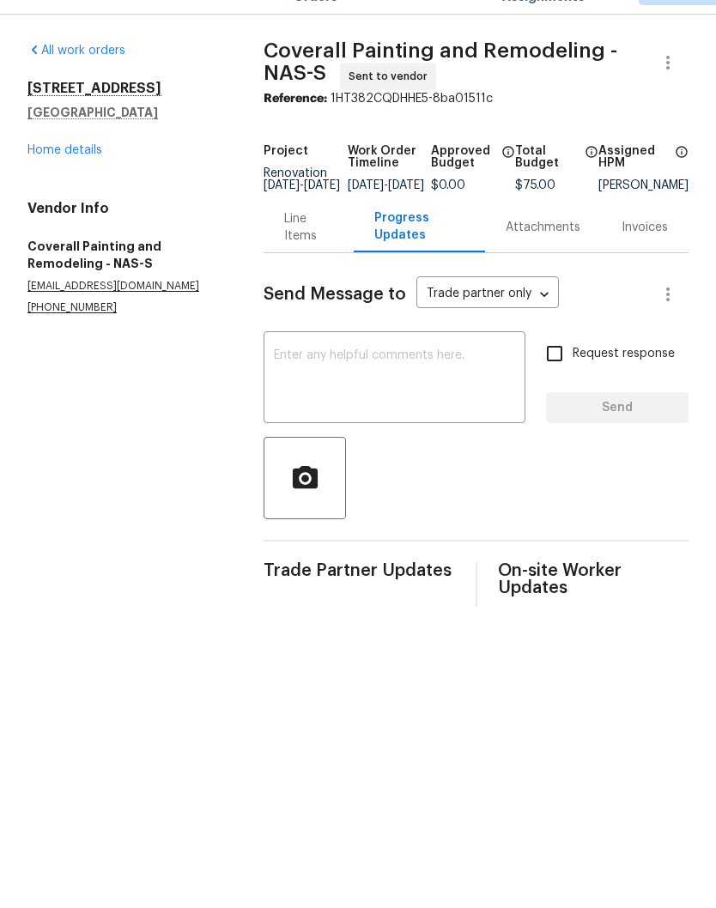
click at [435, 389] on textarea at bounding box center [394, 419] width 241 height 60
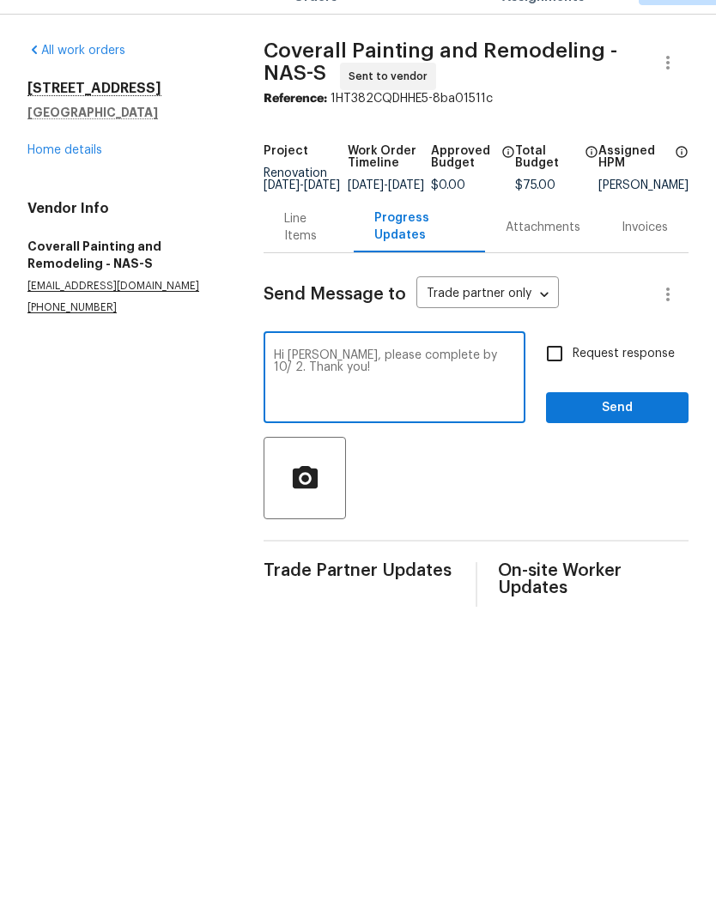
type textarea "Hi Mainor, please complete by 10/ 2. Thank you!"
click at [612, 437] on span "Send" at bounding box center [617, 447] width 115 height 21
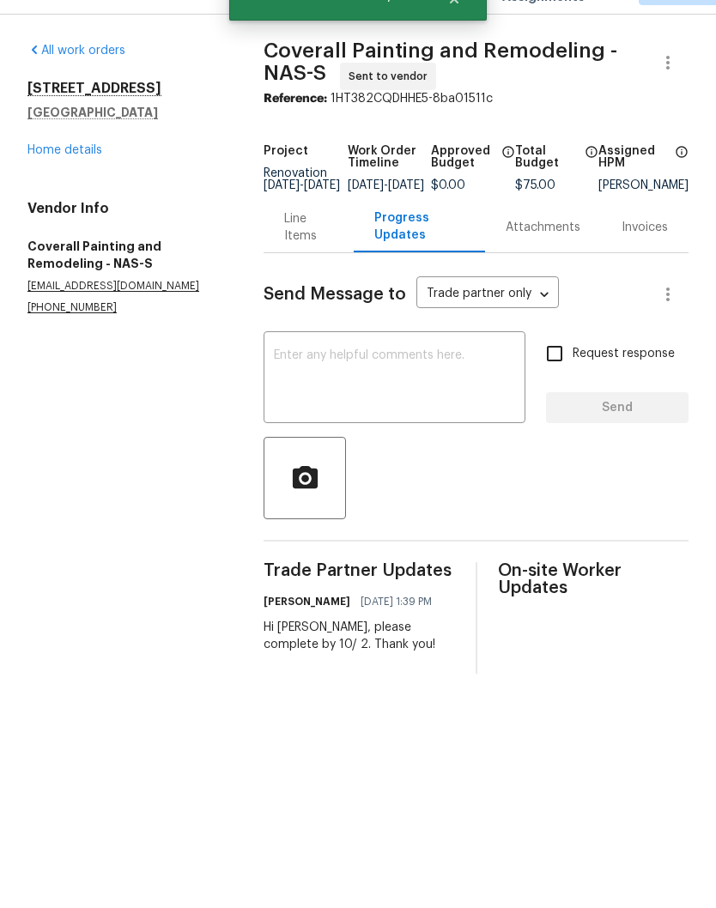
click at [76, 184] on link "Home details" at bounding box center [64, 190] width 75 height 12
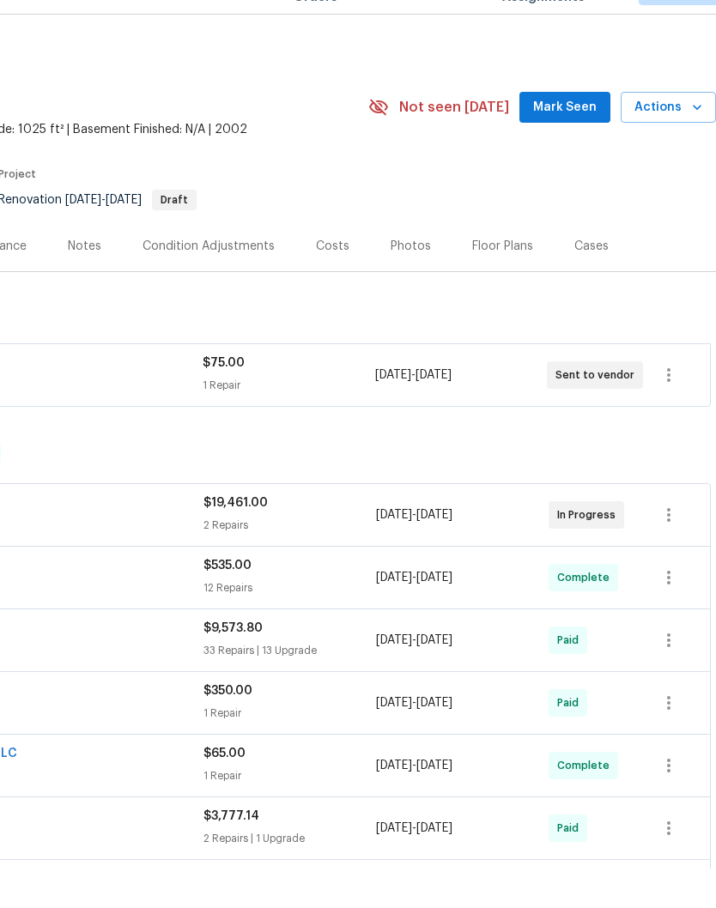
scroll to position [0, 254]
click at [568, 137] on span "Mark Seen" at bounding box center [565, 147] width 64 height 21
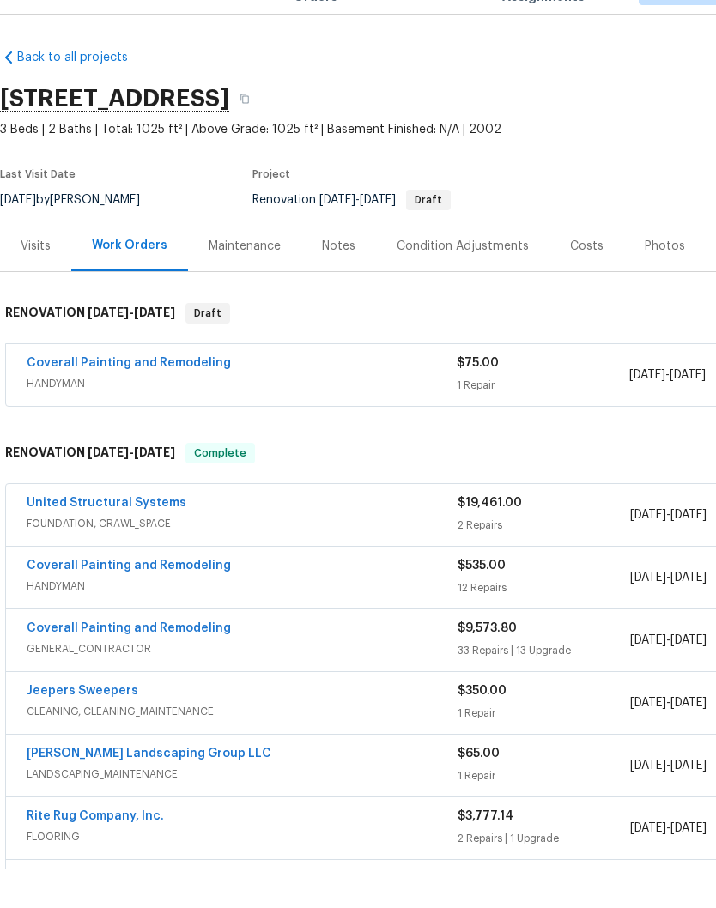
scroll to position [0, 0]
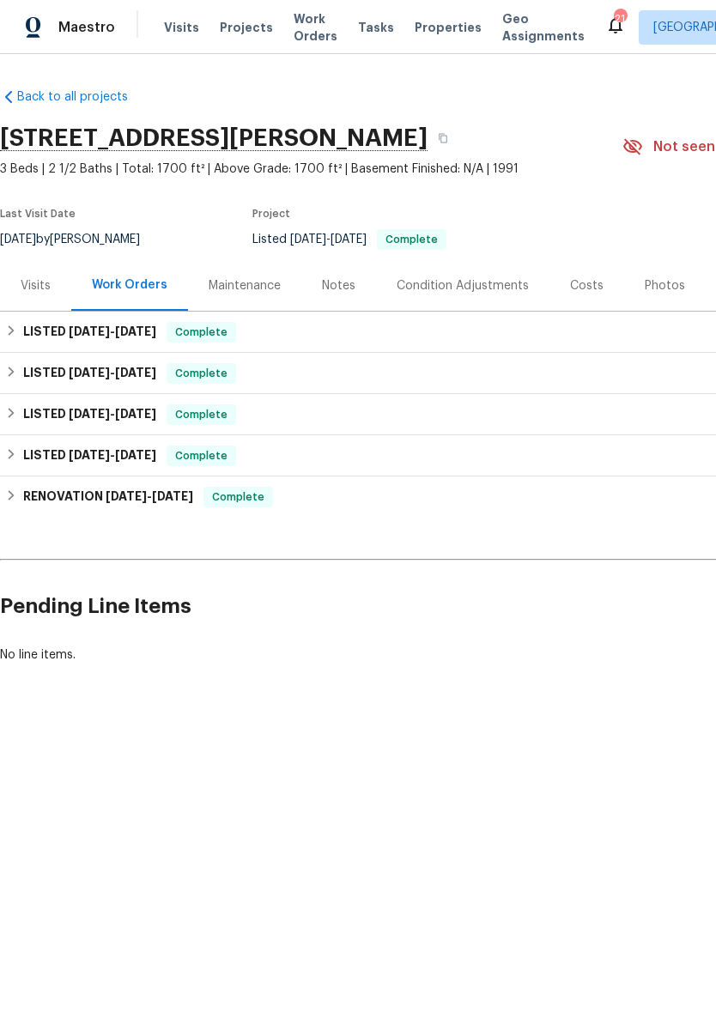
click at [662, 287] on div "Photos" at bounding box center [665, 285] width 40 height 17
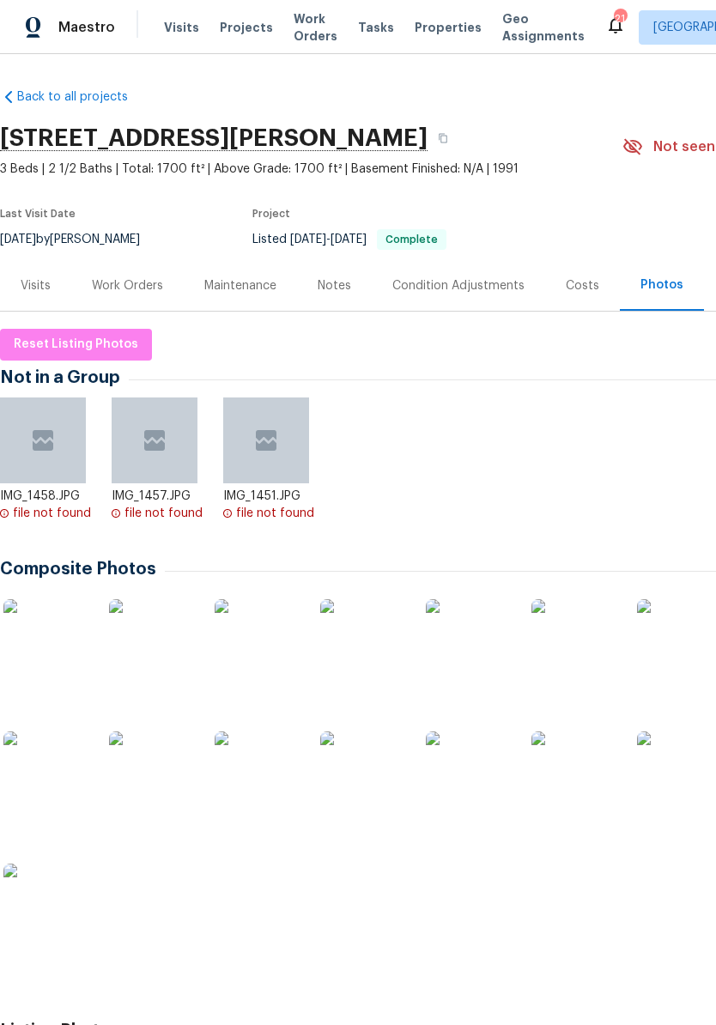
click at [488, 656] on img at bounding box center [469, 642] width 86 height 86
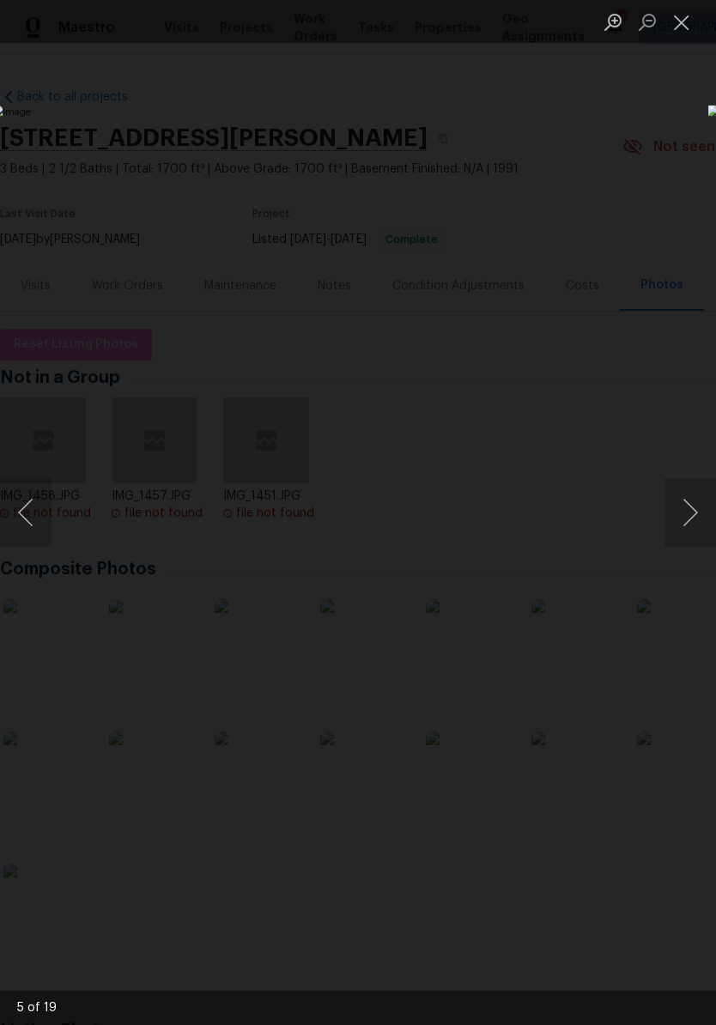
click at [693, 522] on button "Next image" at bounding box center [690, 512] width 52 height 69
click at [695, 521] on button "Next image" at bounding box center [690, 512] width 52 height 69
click at [690, 521] on button "Next image" at bounding box center [690, 512] width 52 height 69
click at [690, 522] on button "Next image" at bounding box center [690, 512] width 52 height 69
click at [689, 520] on button "Next image" at bounding box center [690, 512] width 52 height 69
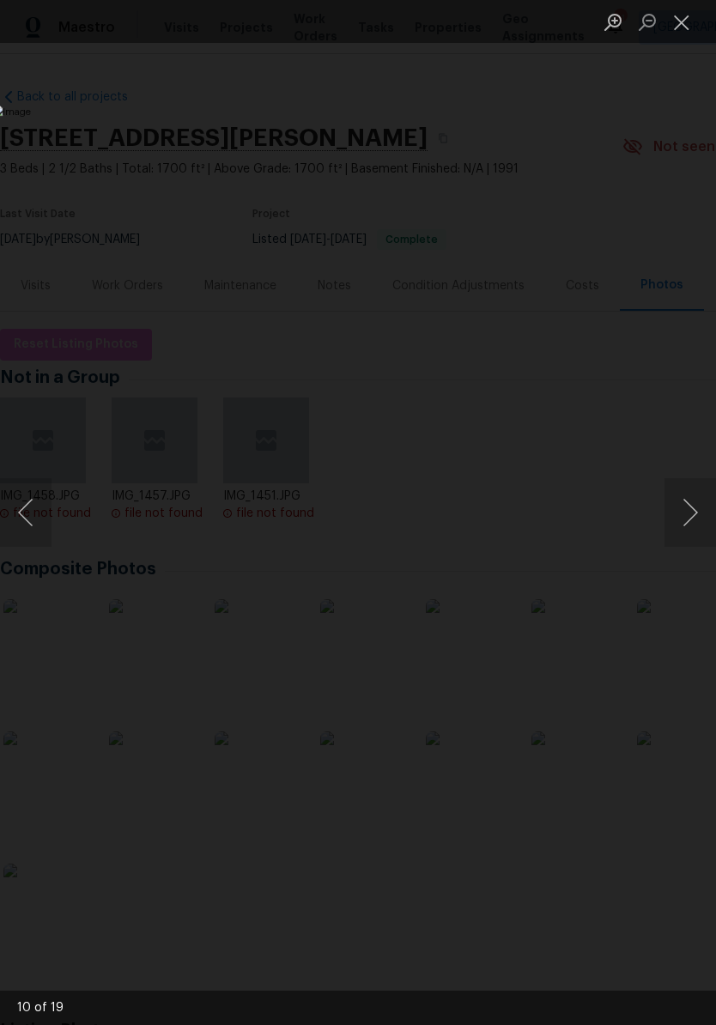
click at [690, 514] on button "Next image" at bounding box center [690, 512] width 52 height 69
click at [695, 513] on button "Next image" at bounding box center [690, 512] width 52 height 69
click at [689, 517] on button "Next image" at bounding box center [690, 512] width 52 height 69
click at [695, 526] on button "Next image" at bounding box center [690, 512] width 52 height 69
click at [683, 524] on button "Next image" at bounding box center [690, 512] width 52 height 69
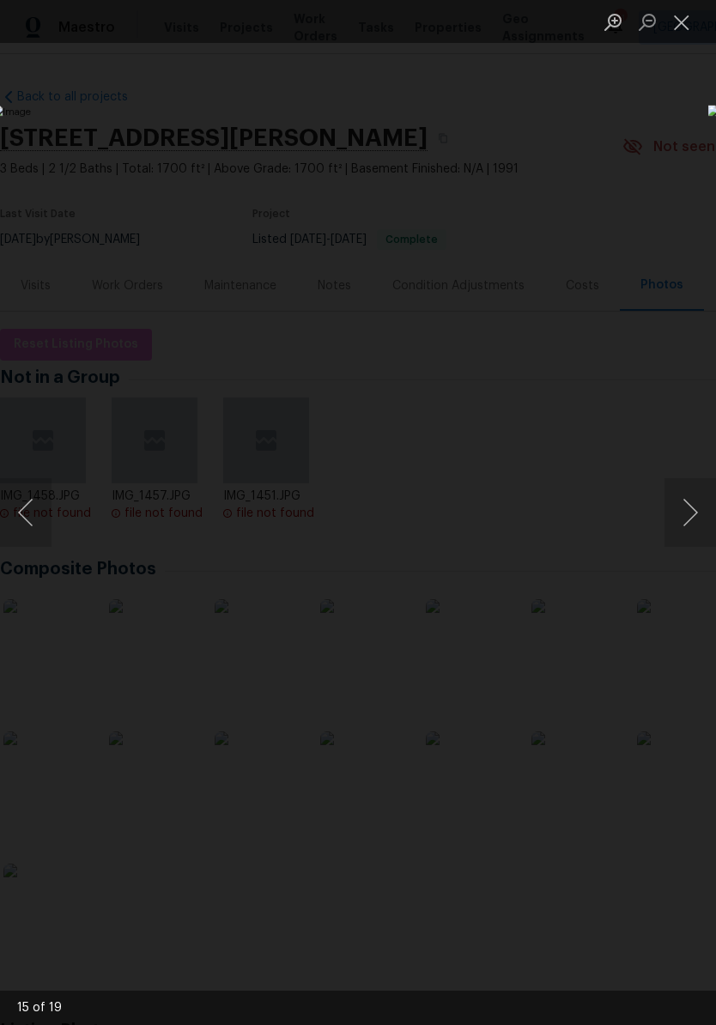
click at [685, 525] on button "Next image" at bounding box center [690, 512] width 52 height 69
click at [687, 519] on button "Next image" at bounding box center [690, 512] width 52 height 69
click at [689, 520] on button "Next image" at bounding box center [690, 512] width 52 height 69
click at [695, 519] on button "Next image" at bounding box center [690, 512] width 52 height 69
click at [689, 518] on button "Next image" at bounding box center [690, 512] width 52 height 69
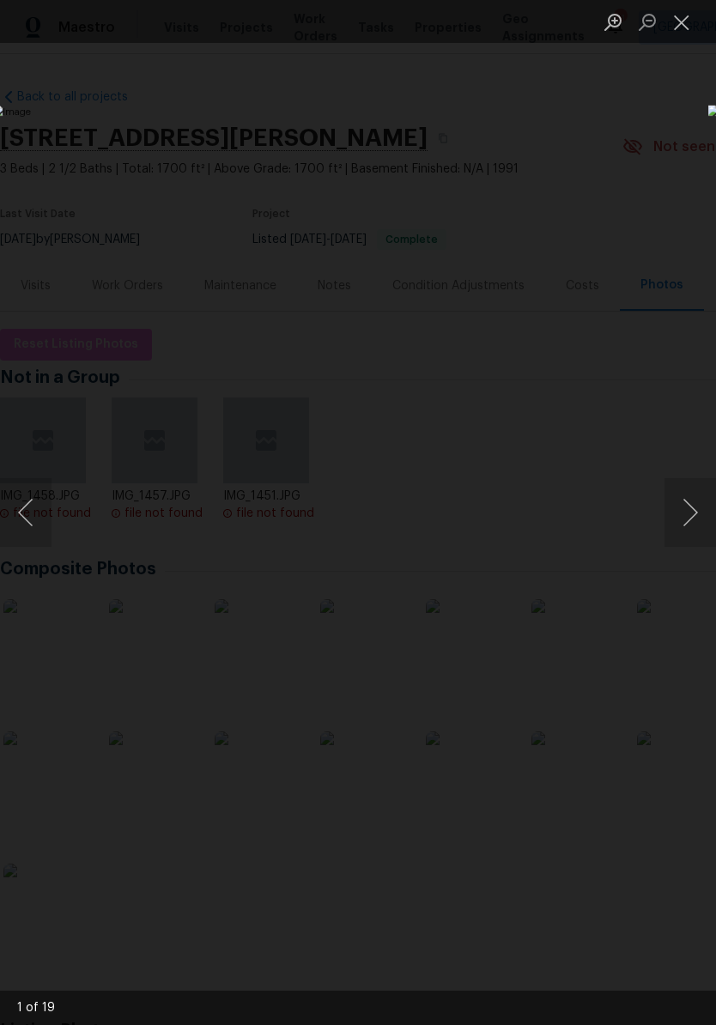
click at [696, 523] on button "Next image" at bounding box center [690, 512] width 52 height 69
click at [697, 523] on button "Next image" at bounding box center [690, 512] width 52 height 69
click at [698, 519] on button "Next image" at bounding box center [690, 512] width 52 height 69
click at [683, 21] on button "Close lightbox" at bounding box center [681, 22] width 34 height 30
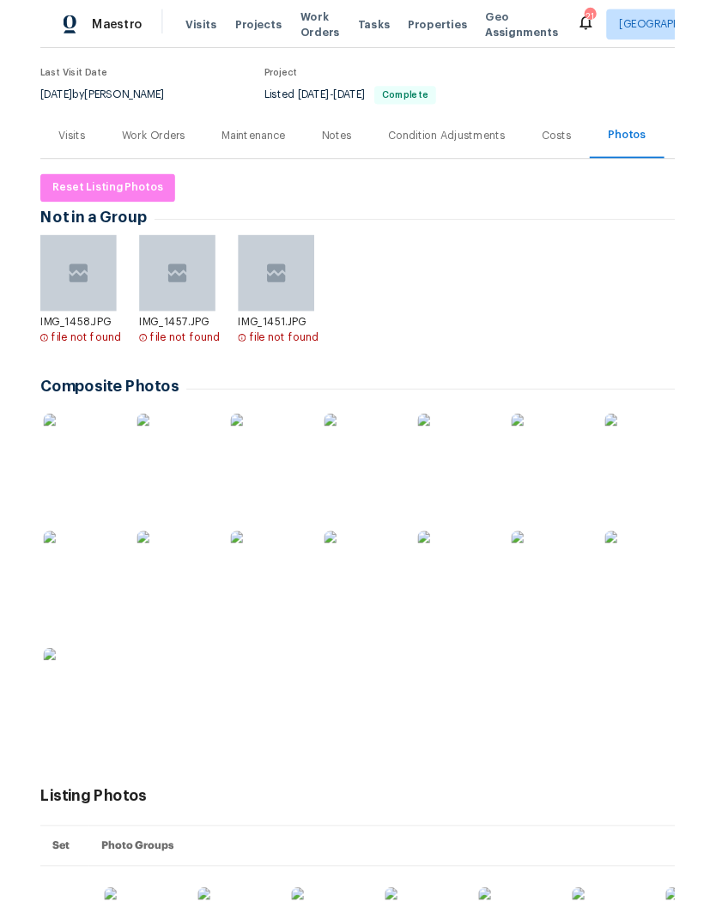
scroll to position [134, 0]
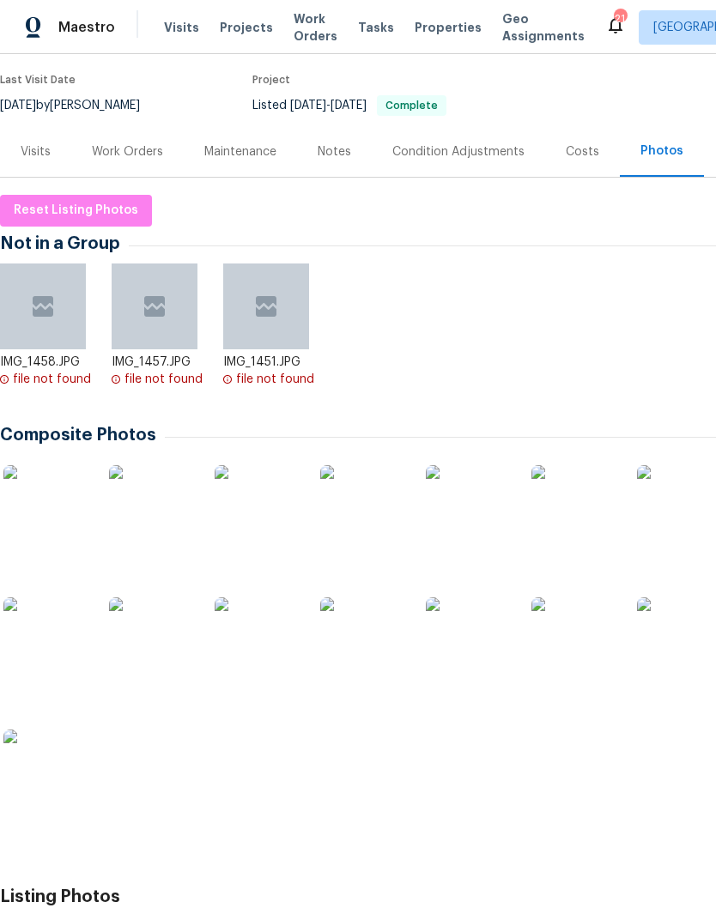
click at [179, 26] on span "Visits" at bounding box center [181, 27] width 35 height 17
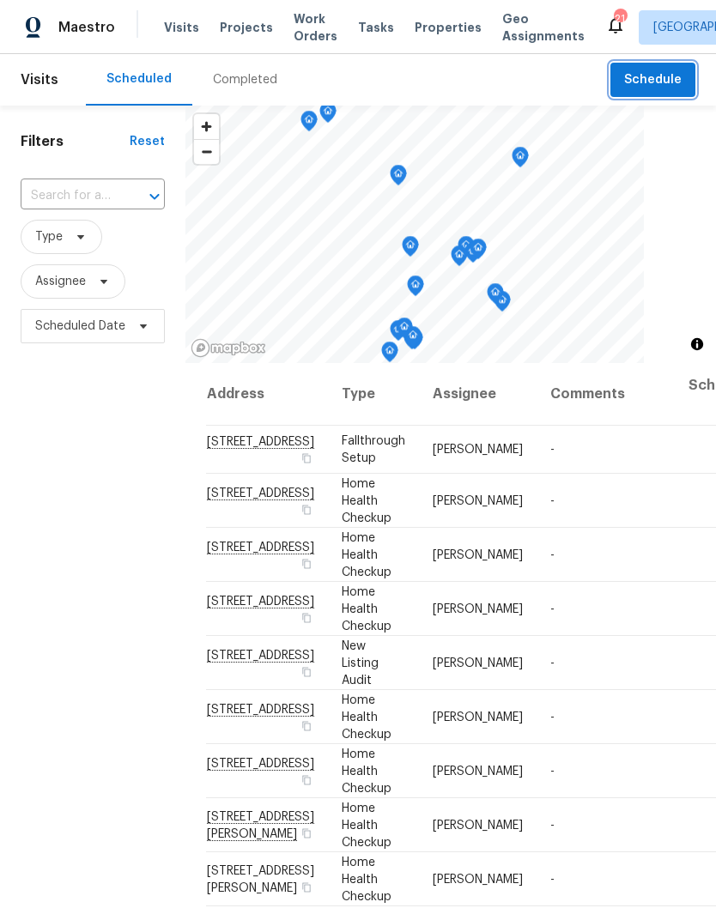
click at [654, 77] on span "Schedule" at bounding box center [653, 80] width 58 height 21
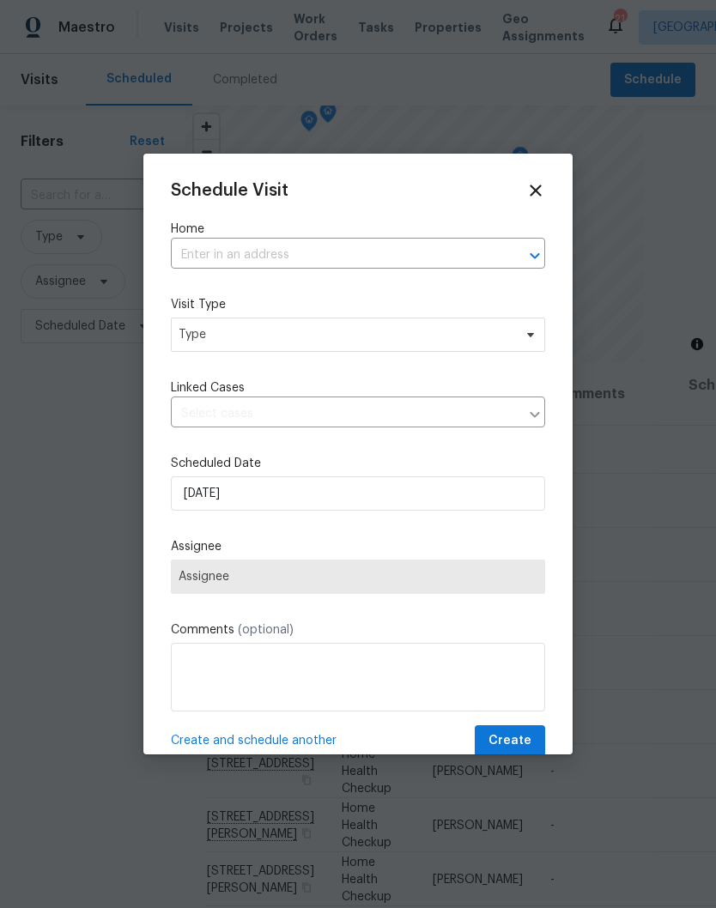
click at [294, 256] on input "text" at bounding box center [334, 255] width 326 height 27
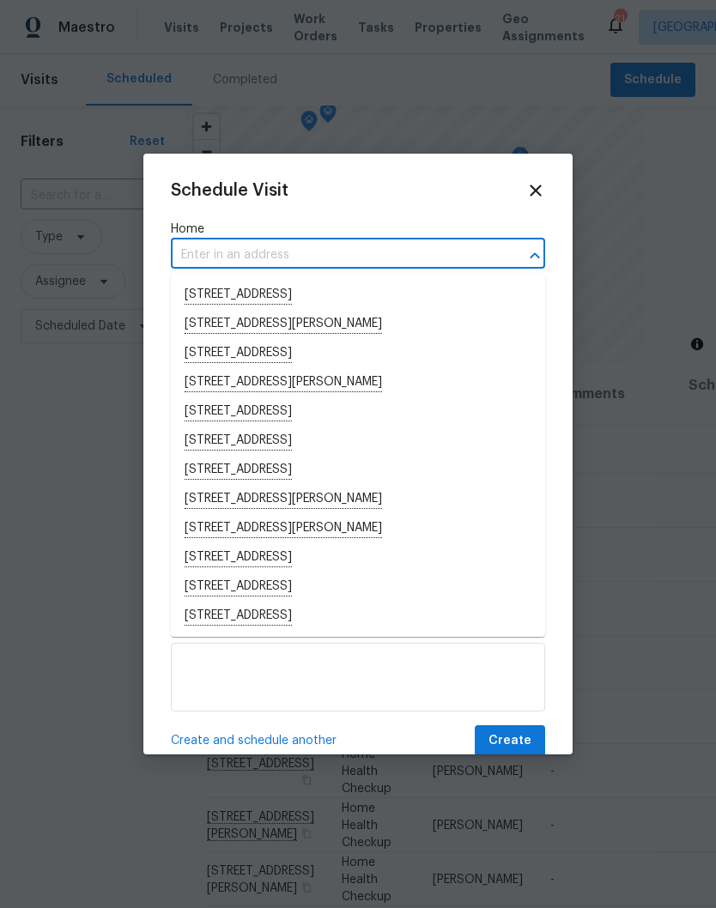
click at [224, 252] on input "text" at bounding box center [334, 255] width 326 height 27
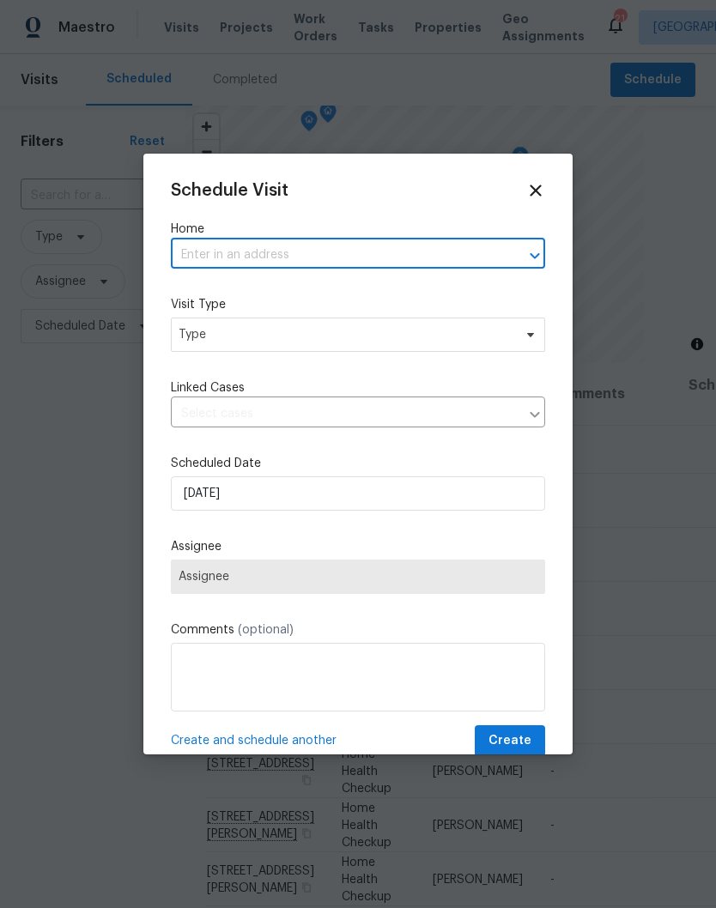
paste input "204 Melodie Dr Clarksville, TN 37043"
type input "204 Melodie Dr Clarksville, TN 37043"
click at [300, 295] on li "204 Melodie Dr, Clarksville, TN 37043" at bounding box center [358, 295] width 374 height 29
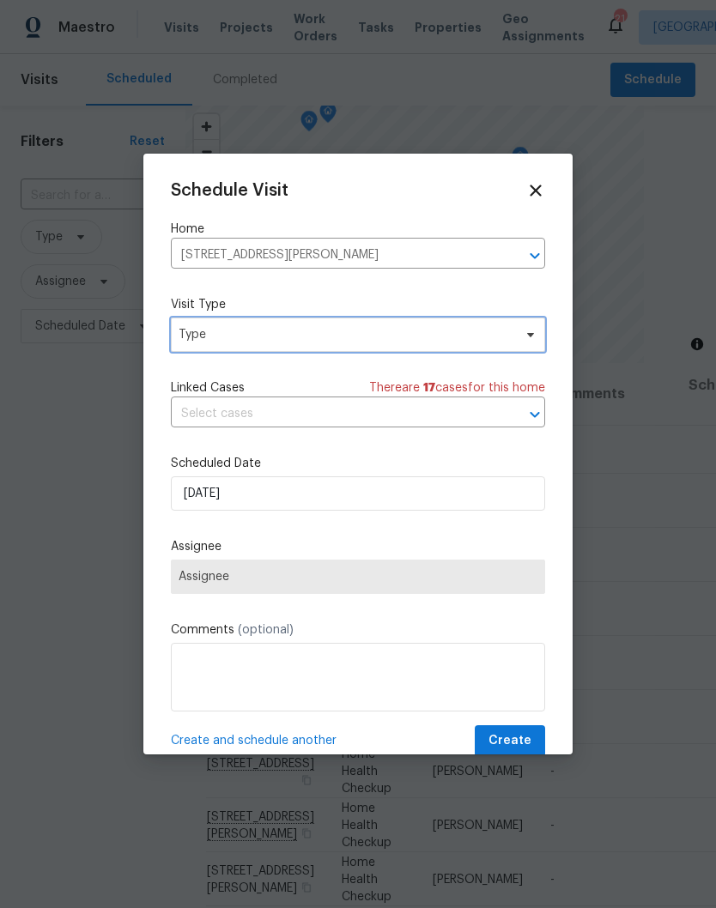
click at [533, 337] on icon at bounding box center [530, 335] width 7 height 4
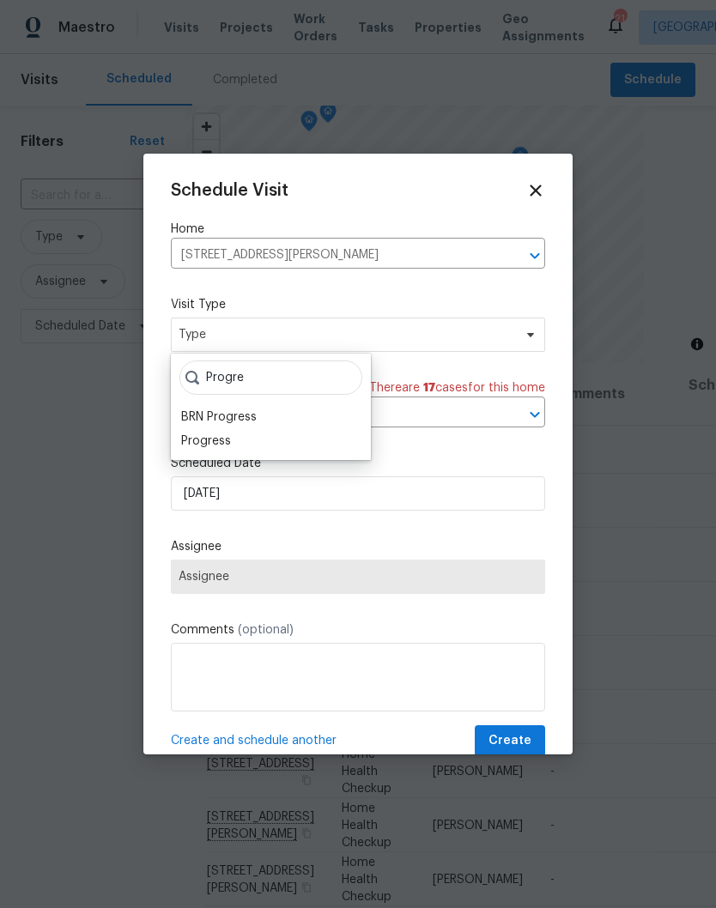
type input "Progre"
click at [228, 434] on div "Progress" at bounding box center [206, 441] width 50 height 17
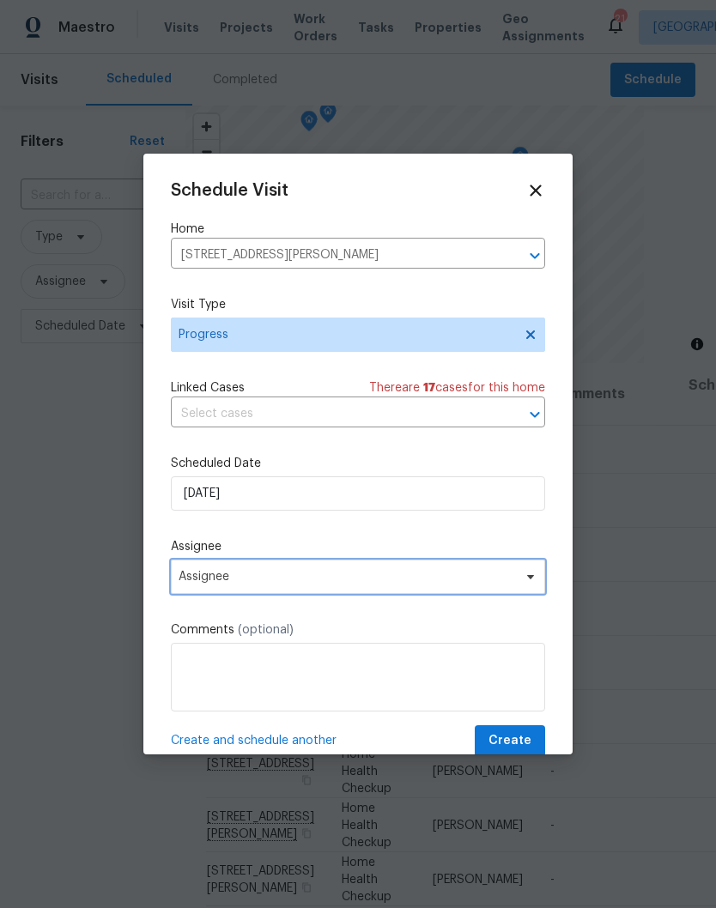
click at [531, 579] on icon at bounding box center [530, 577] width 7 height 4
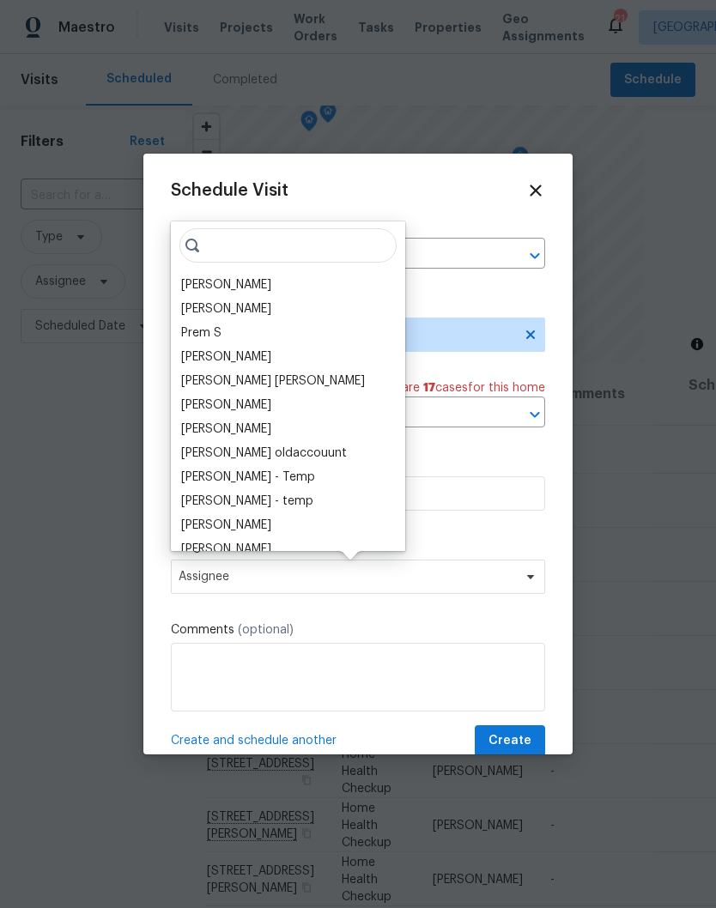
click at [259, 285] on div "[PERSON_NAME]" at bounding box center [226, 284] width 90 height 17
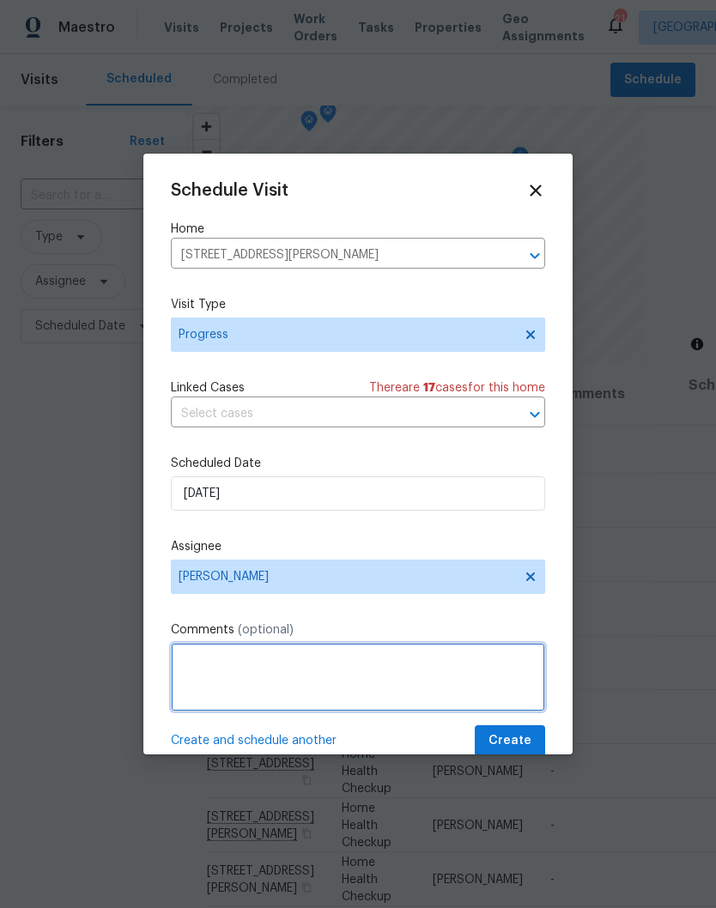
click at [280, 673] on textarea at bounding box center [358, 677] width 374 height 69
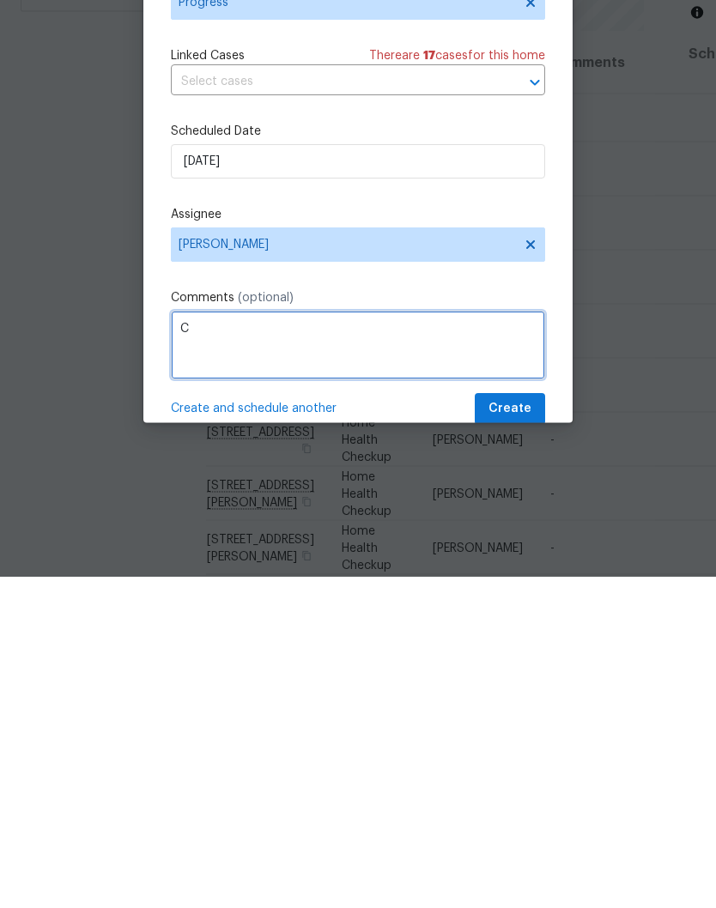
scroll to position [64, 0]
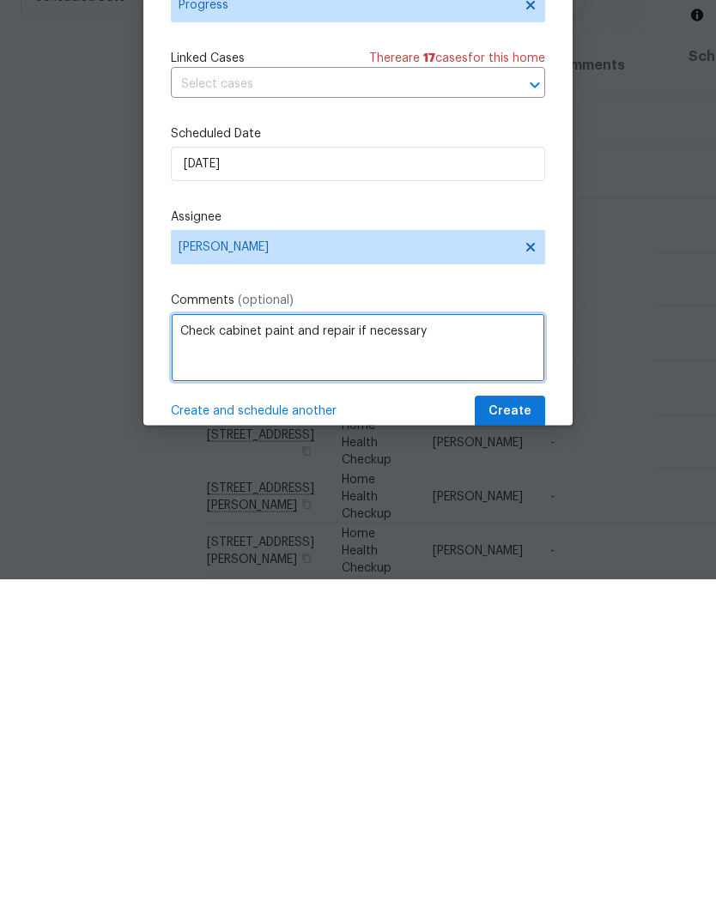
type textarea "Check cabinet paint and repair if necessary"
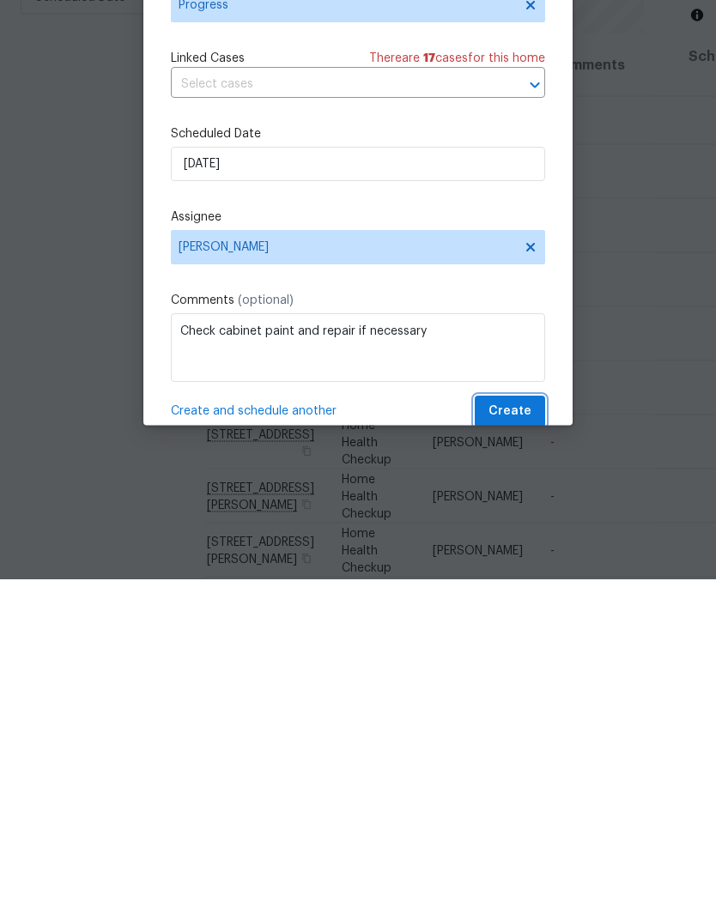
click at [513, 731] on span "Create" at bounding box center [509, 741] width 43 height 21
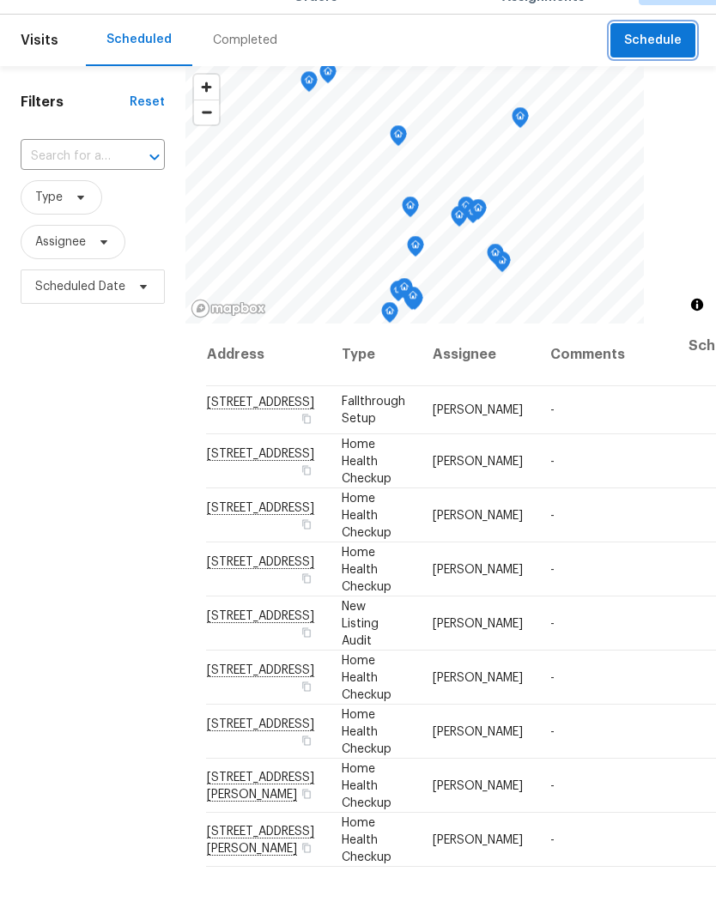
scroll to position [0, 0]
click at [116, 318] on span "Scheduled Date" at bounding box center [80, 326] width 90 height 17
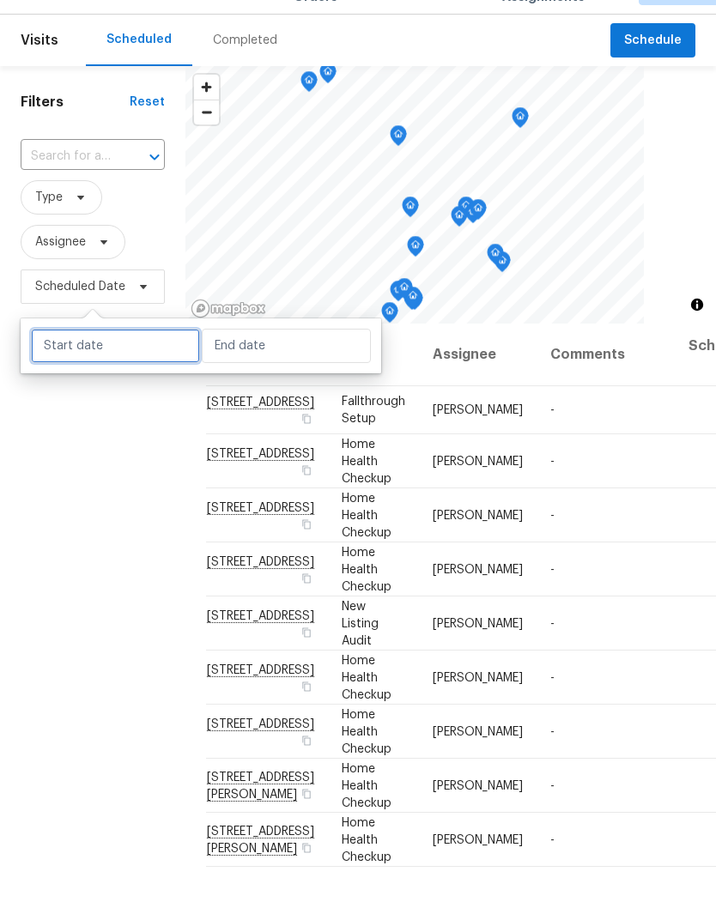
click at [149, 368] on input "text" at bounding box center [115, 385] width 169 height 34
select select "8"
select select "2025"
select select "9"
select select "2025"
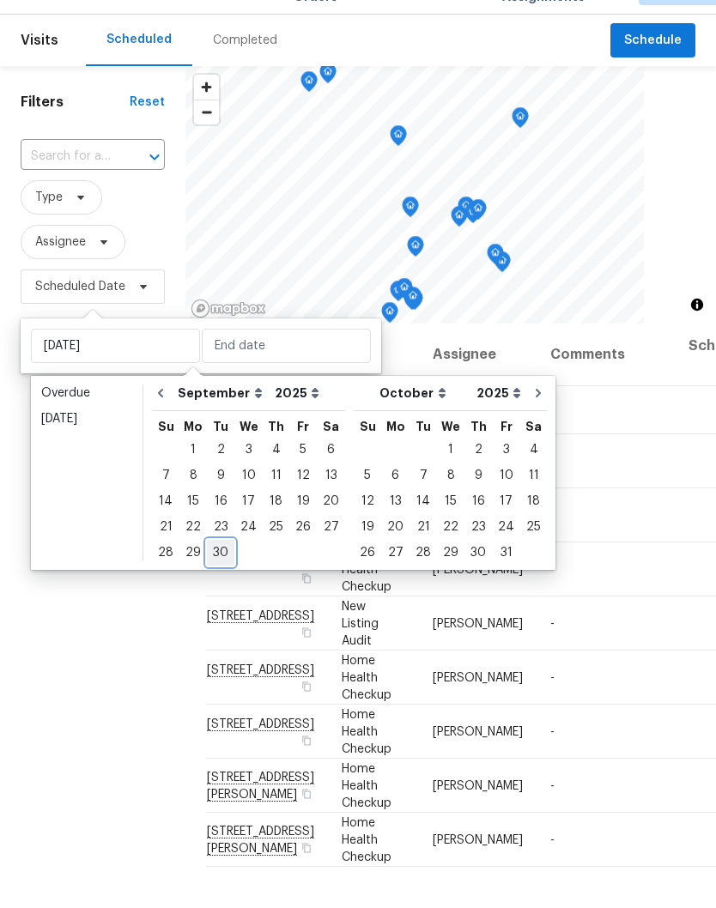
click at [222, 580] on div "30" at bounding box center [220, 592] width 27 height 24
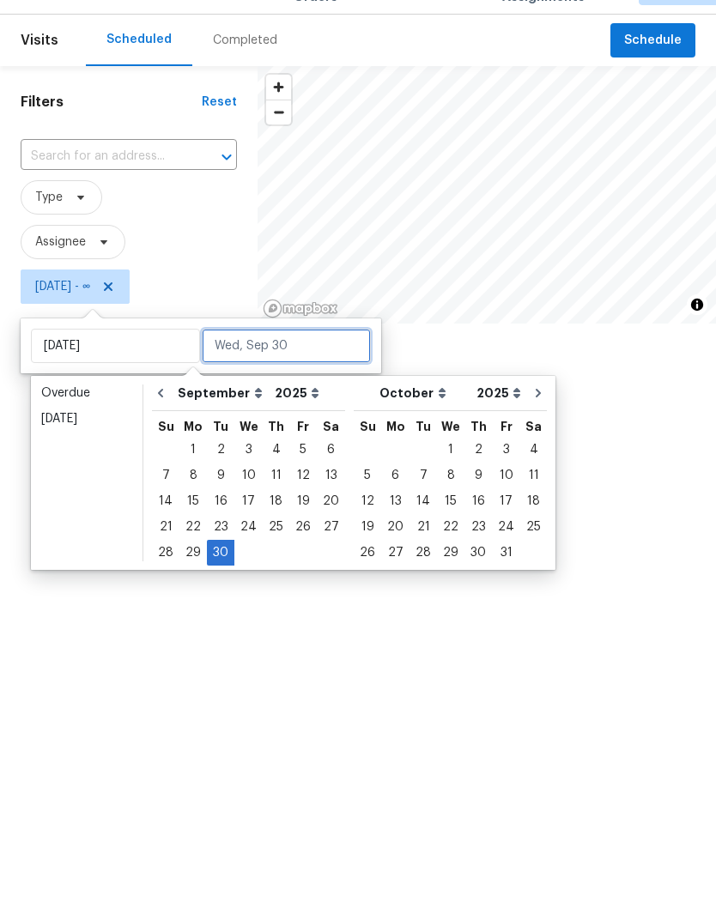
type input "Tue, Sep 30"
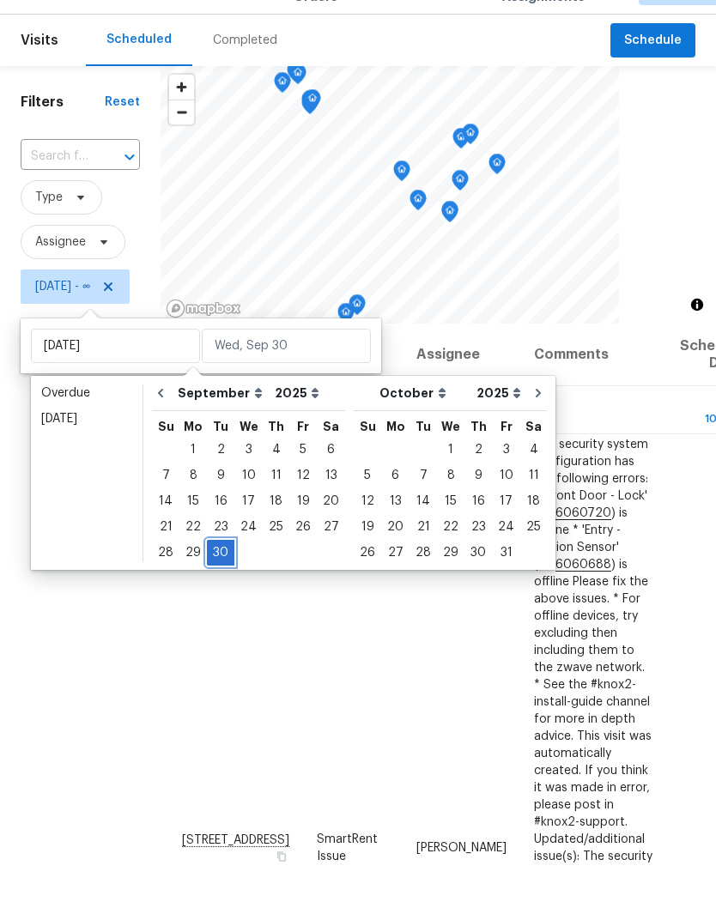
click at [226, 580] on div "30" at bounding box center [220, 592] width 27 height 24
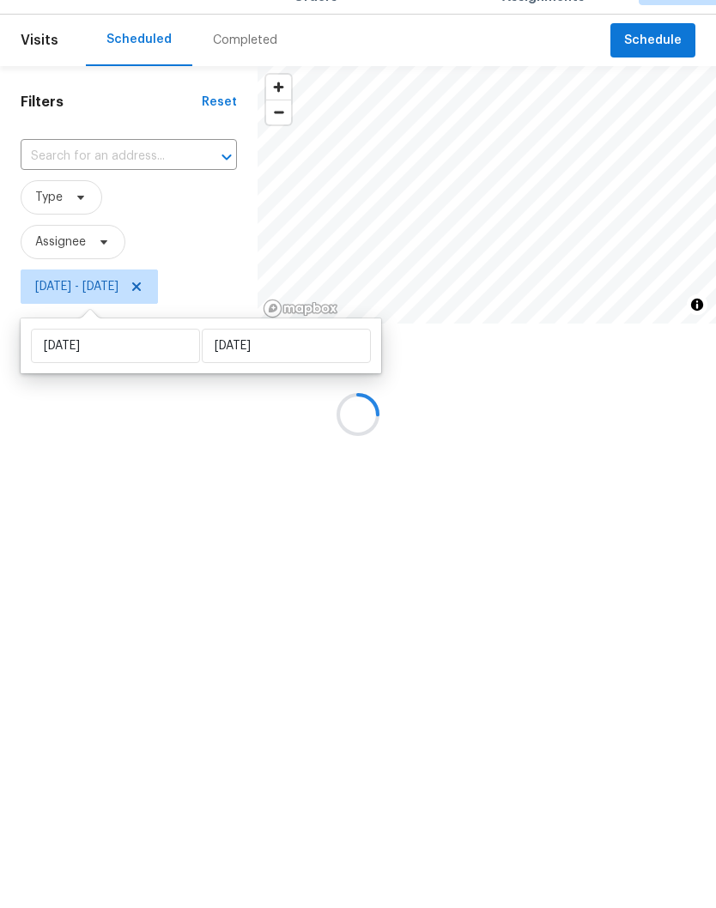
type input "Tue, Sep 30"
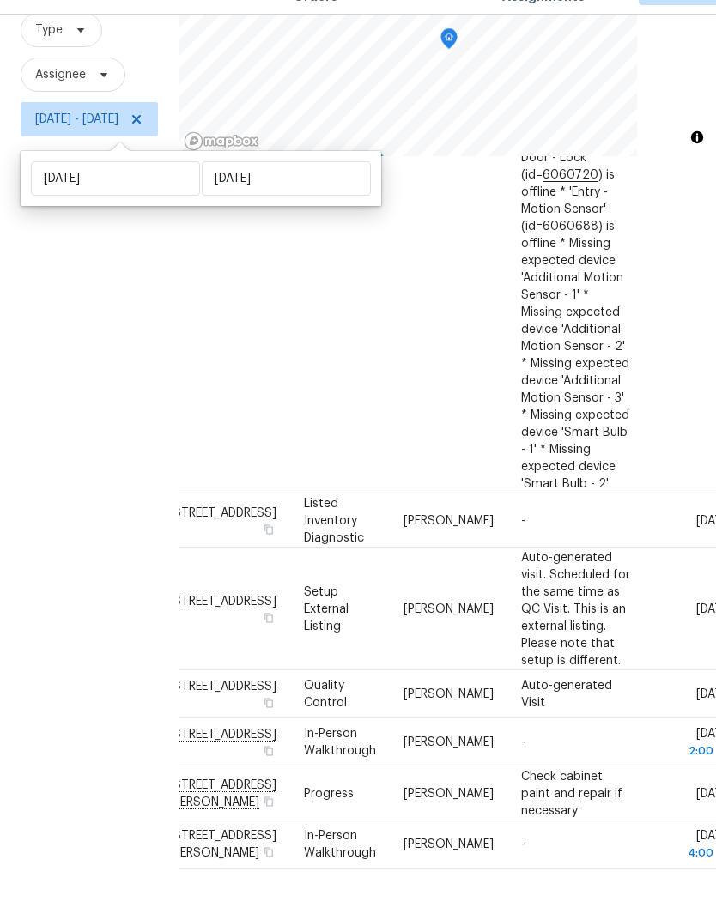
scroll to position [935, 30]
click at [0, 0] on icon at bounding box center [0, 0] width 0 height 0
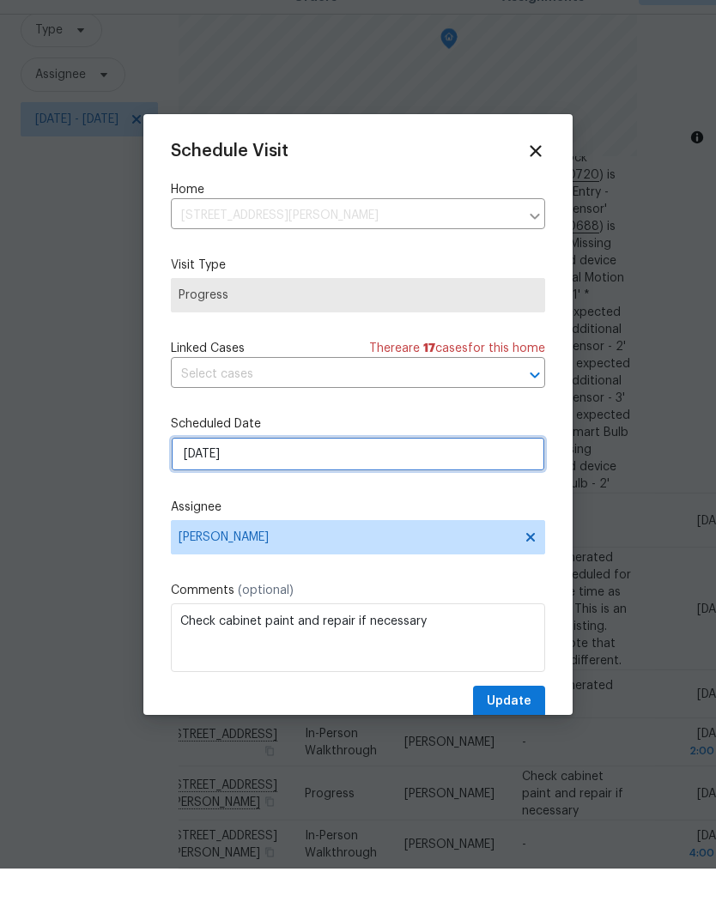
click at [504, 476] on input "[DATE]" at bounding box center [358, 493] width 374 height 34
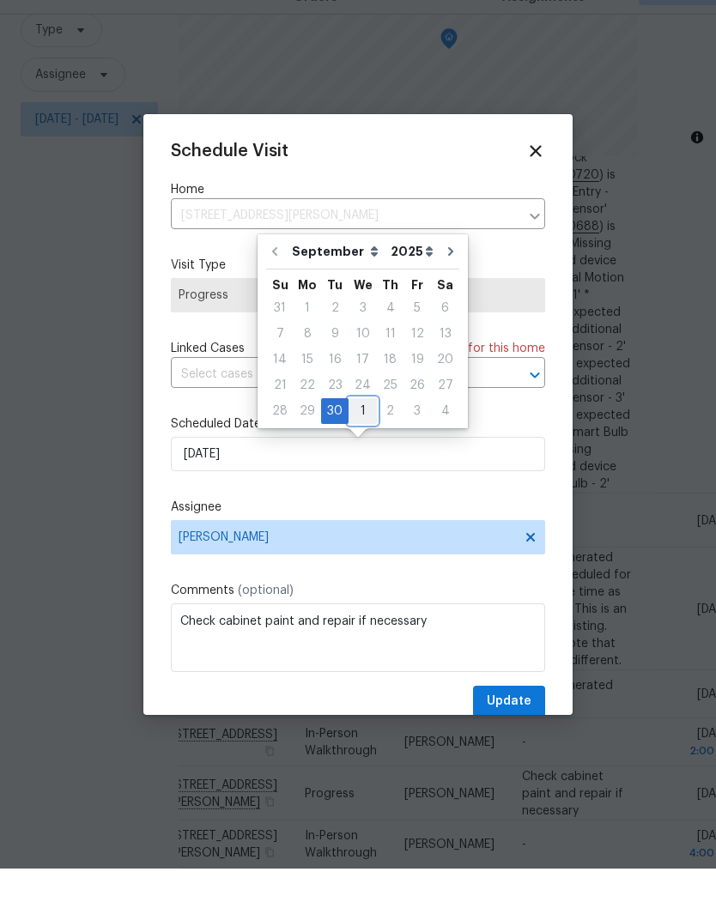
click at [366, 439] on div "1" at bounding box center [363, 451] width 28 height 24
type input "[DATE]"
select select "9"
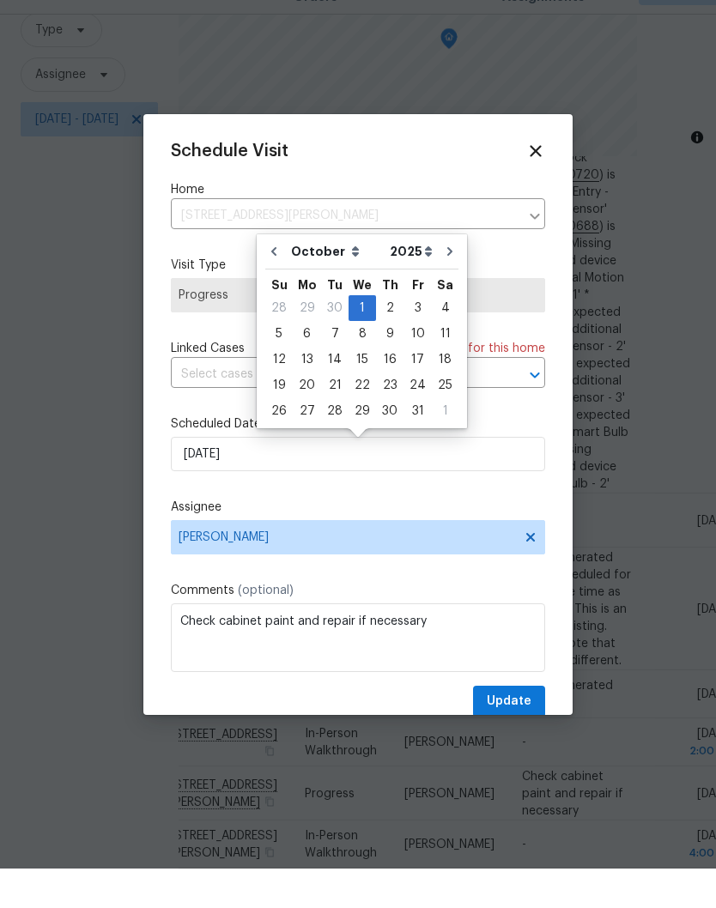
click at [516, 731] on span "Update" at bounding box center [509, 741] width 45 height 21
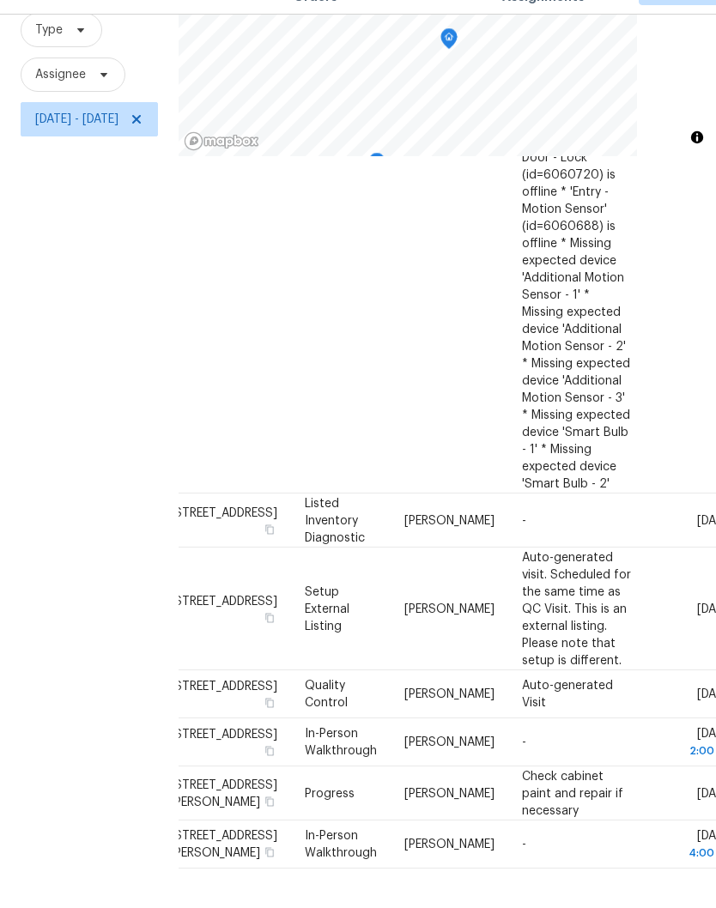
scroll to position [831, 30]
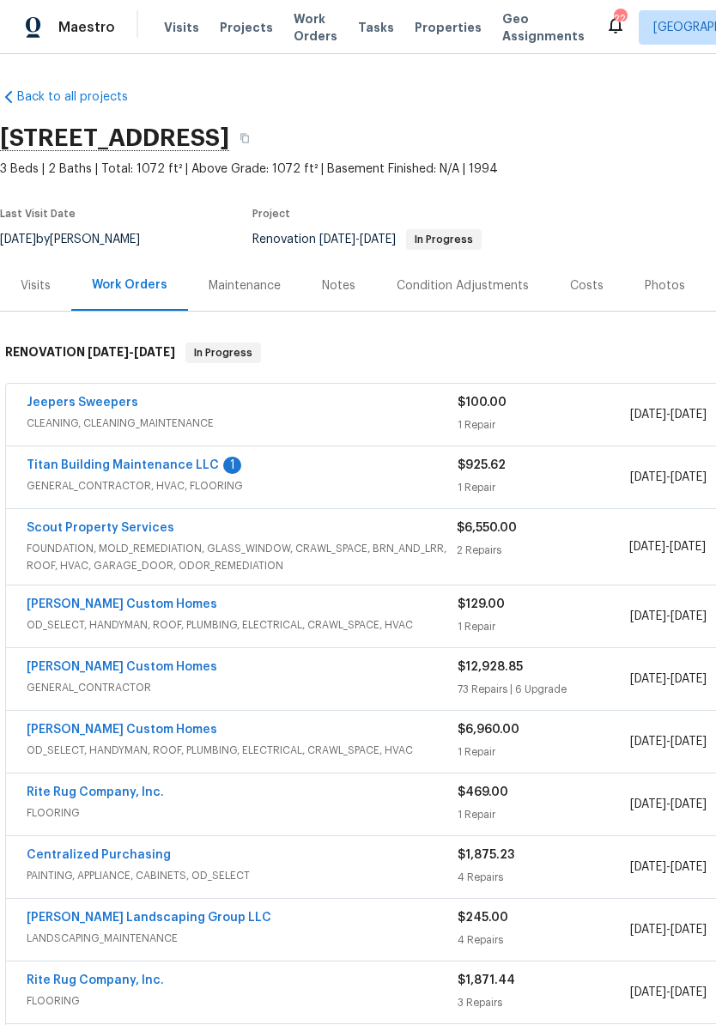
click at [173, 469] on link "Titan Building Maintenance LLC" at bounding box center [123, 465] width 192 height 12
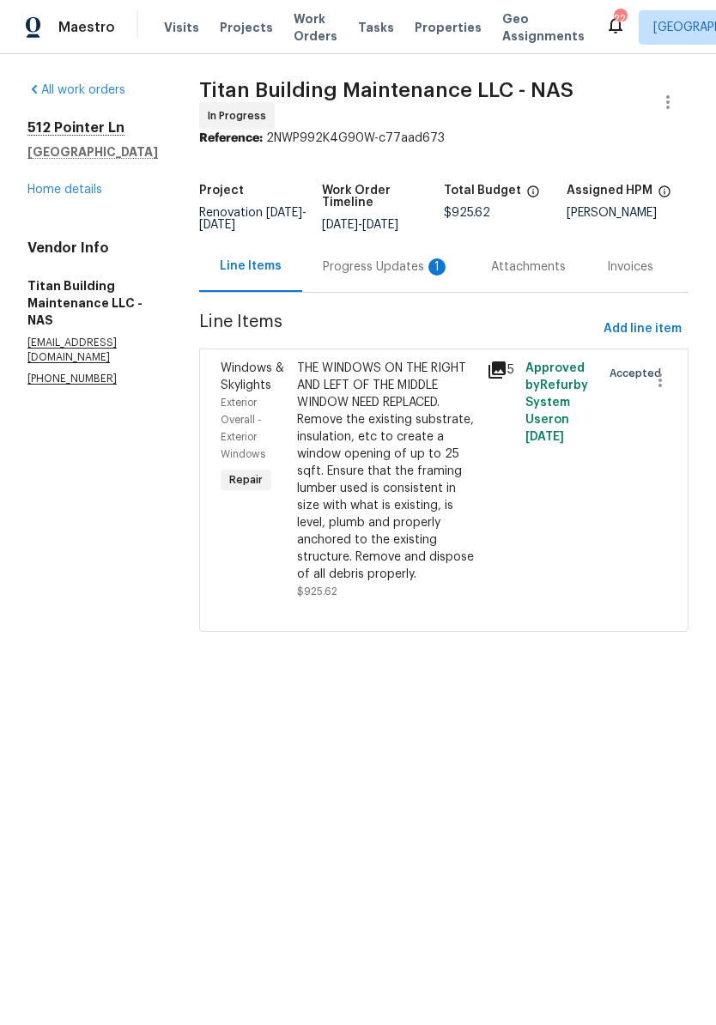
click at [368, 369] on div "THE WINDOWS ON THE RIGHT AND LEFT OF THE MIDDLE WINDOW NEED REPLACED. Remove th…" at bounding box center [387, 471] width 180 height 223
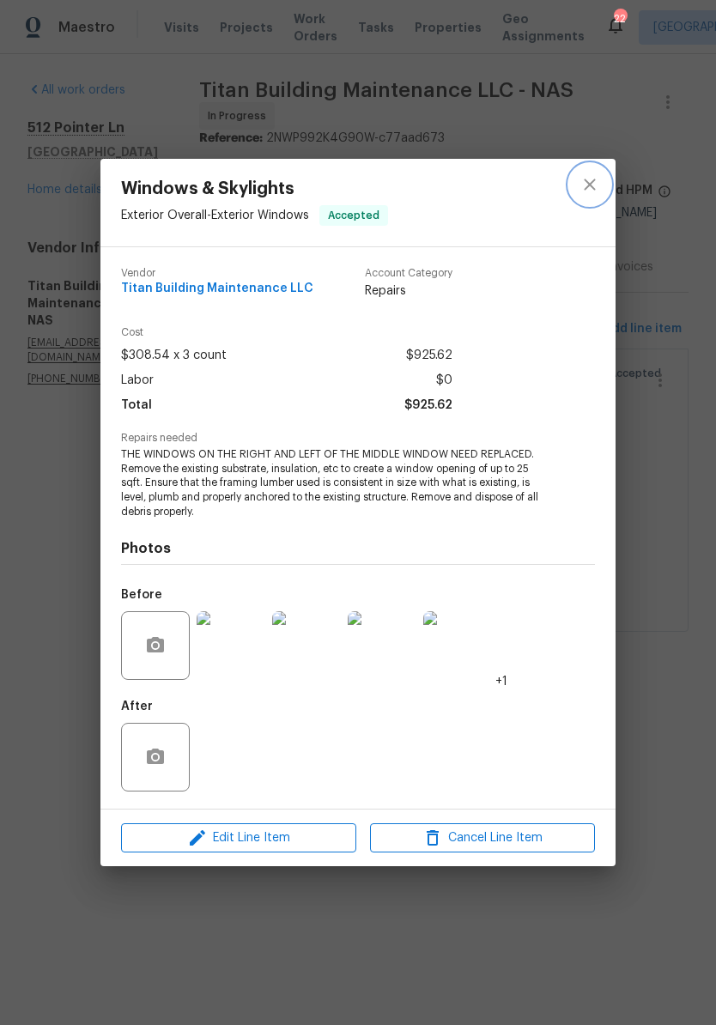
click at [589, 191] on icon "close" at bounding box center [589, 184] width 21 height 21
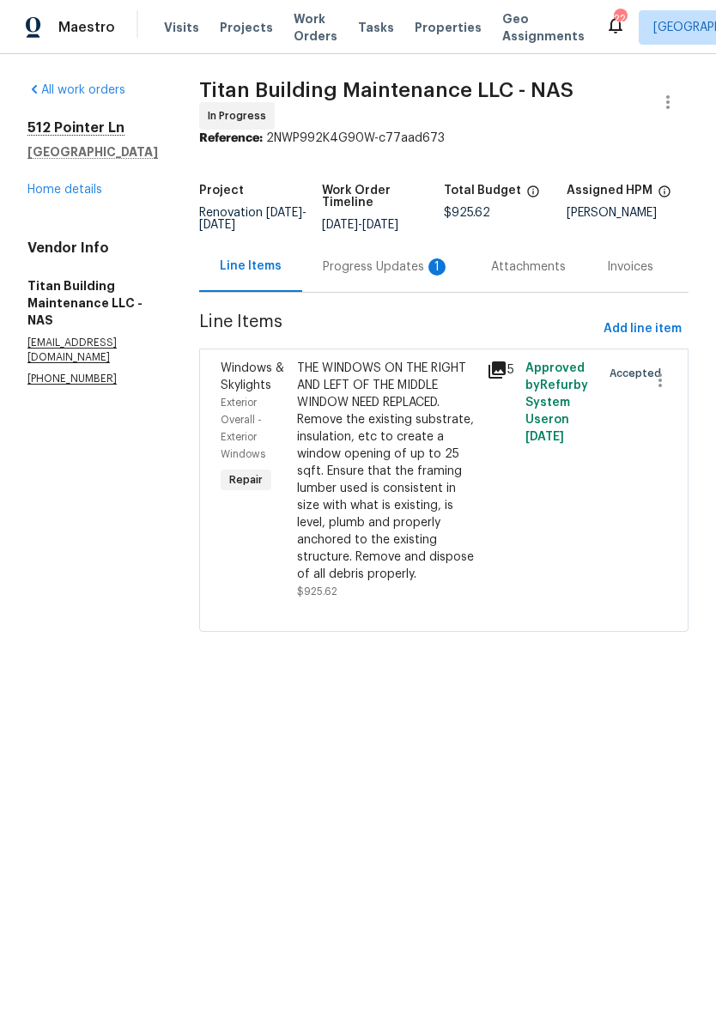
click at [372, 263] on div "Progress Updates 1" at bounding box center [386, 266] width 127 height 17
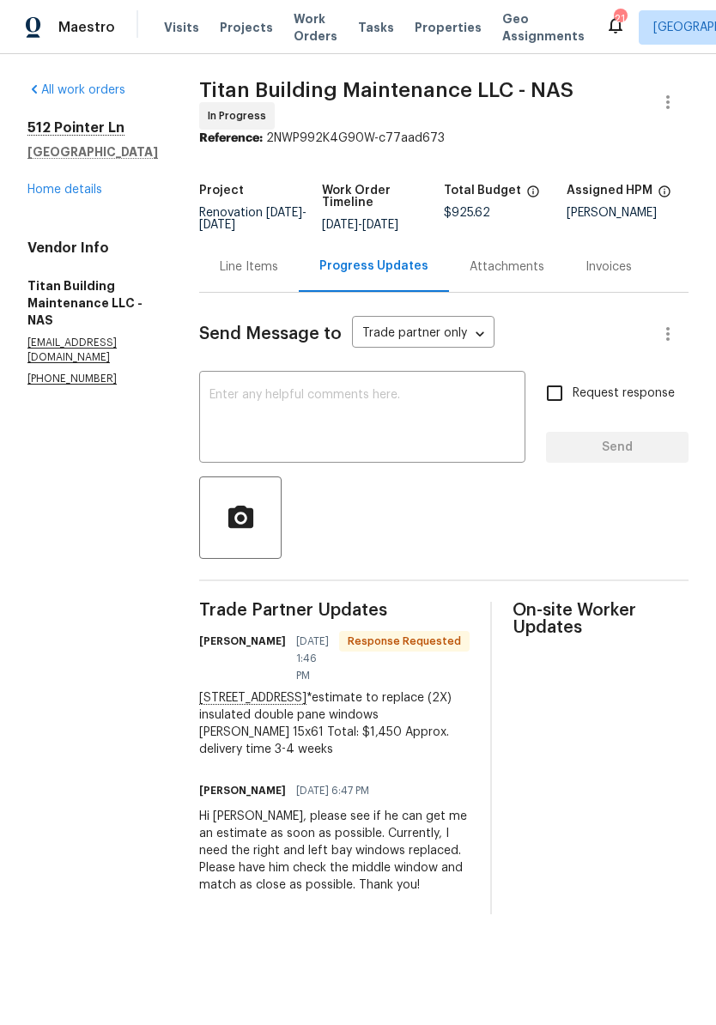
click at [240, 268] on div "Line Items" at bounding box center [249, 266] width 58 height 17
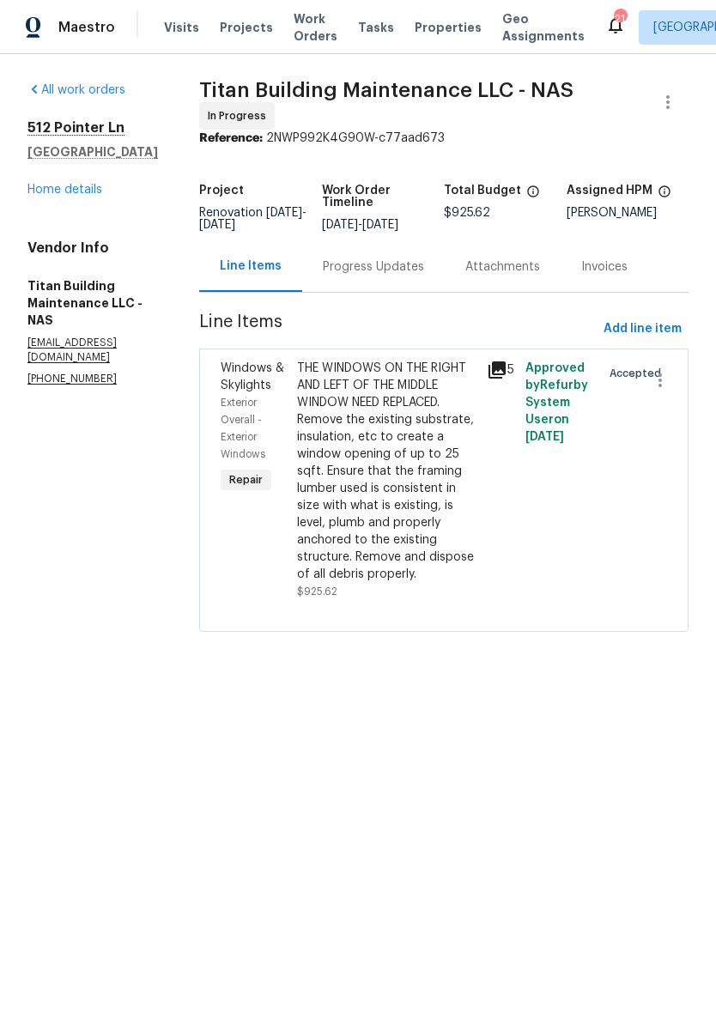
click at [341, 363] on div "THE WINDOWS ON THE RIGHT AND LEFT OF THE MIDDLE WINDOW NEED REPLACED. Remove th…" at bounding box center [387, 471] width 180 height 223
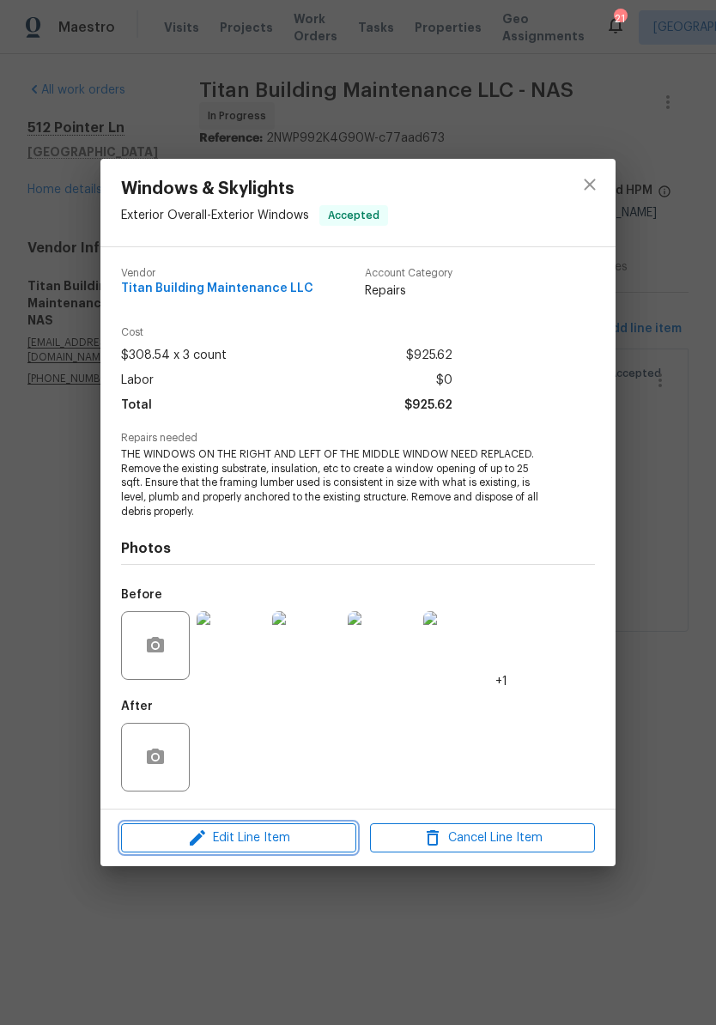
click at [267, 834] on span "Edit Line Item" at bounding box center [238, 838] width 225 height 21
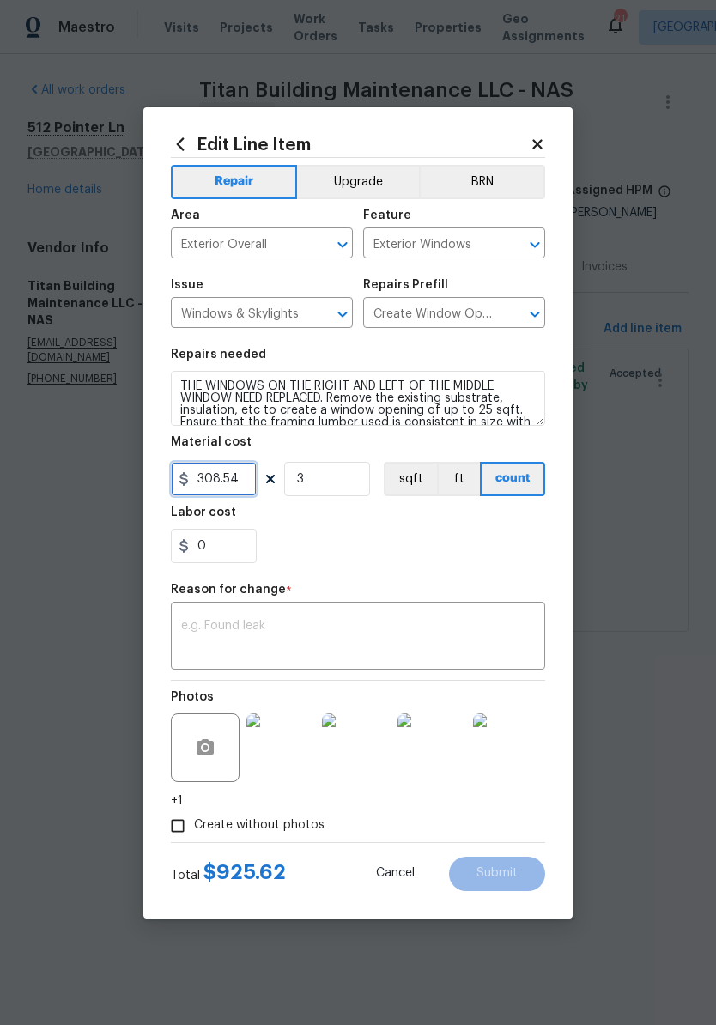
click at [246, 476] on input "308.54" at bounding box center [214, 479] width 86 height 34
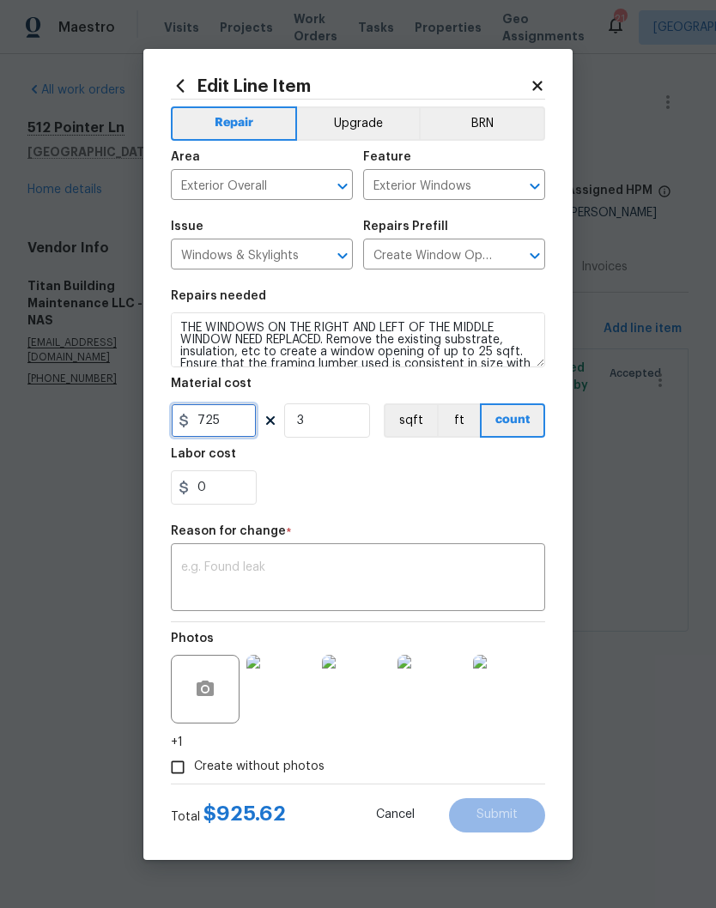
type input "725"
click at [331, 416] on input "3" at bounding box center [327, 420] width 86 height 34
type input "2"
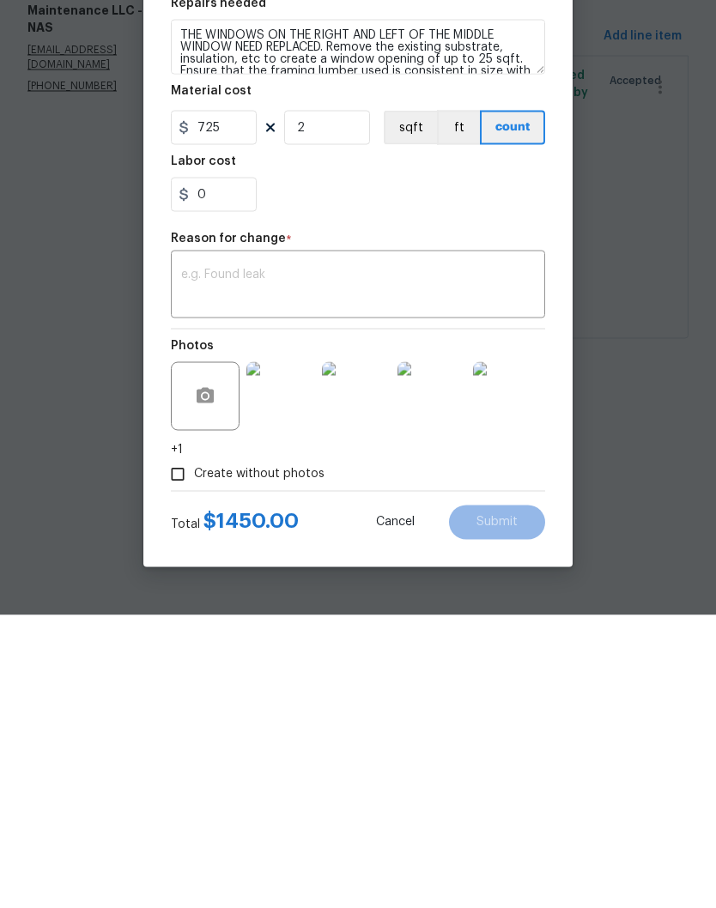
click at [284, 561] on textarea at bounding box center [358, 579] width 354 height 36
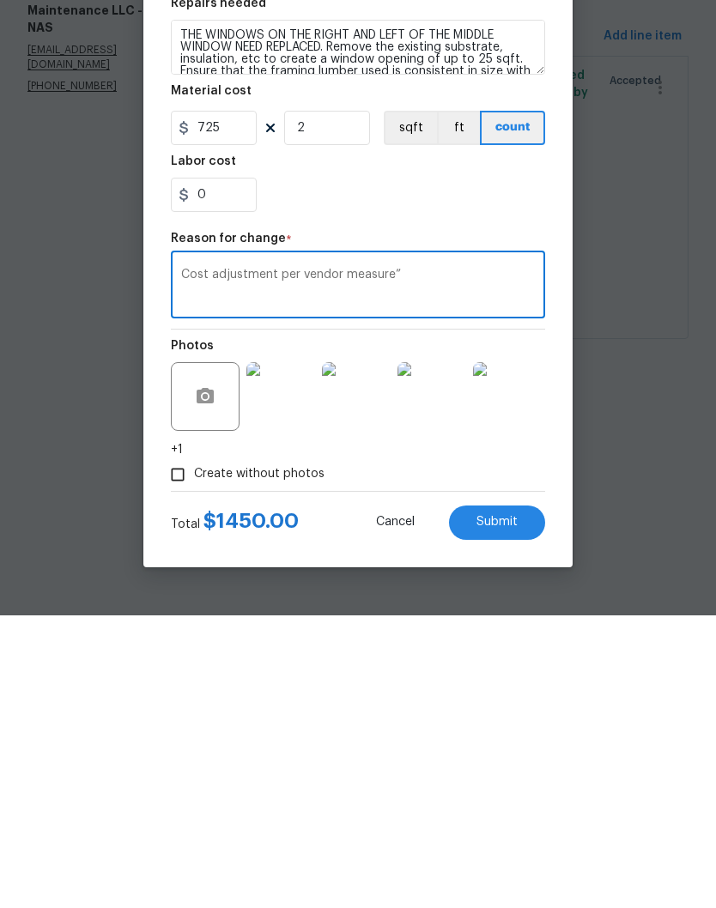
type textarea "Cost adjustment per vendor measure”"
click at [501, 809] on span "Submit" at bounding box center [496, 815] width 41 height 13
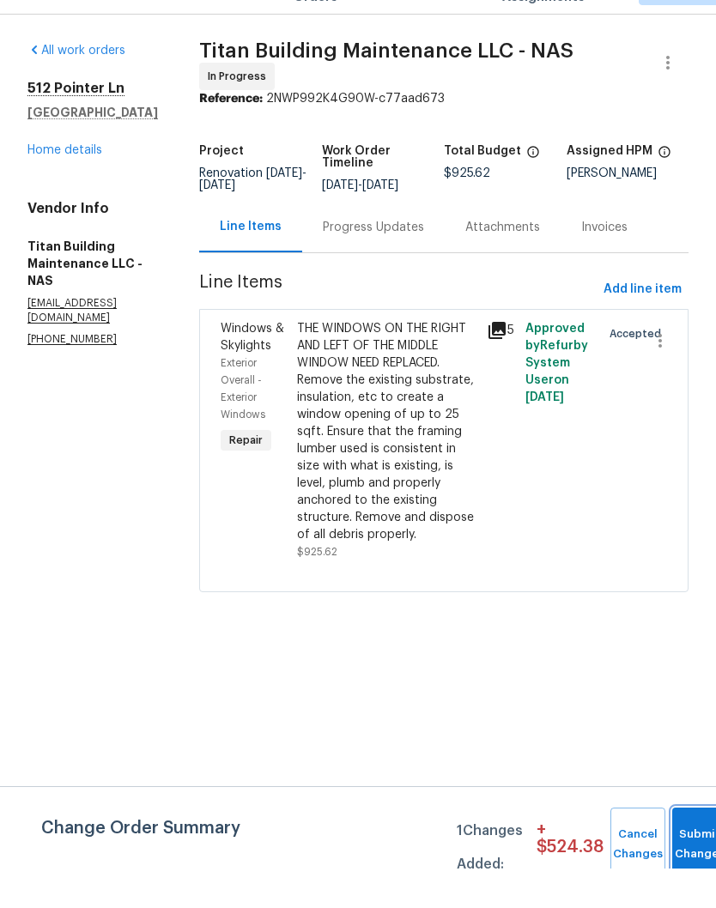
click at [690, 847] on button "Submit Changes" at bounding box center [699, 884] width 55 height 74
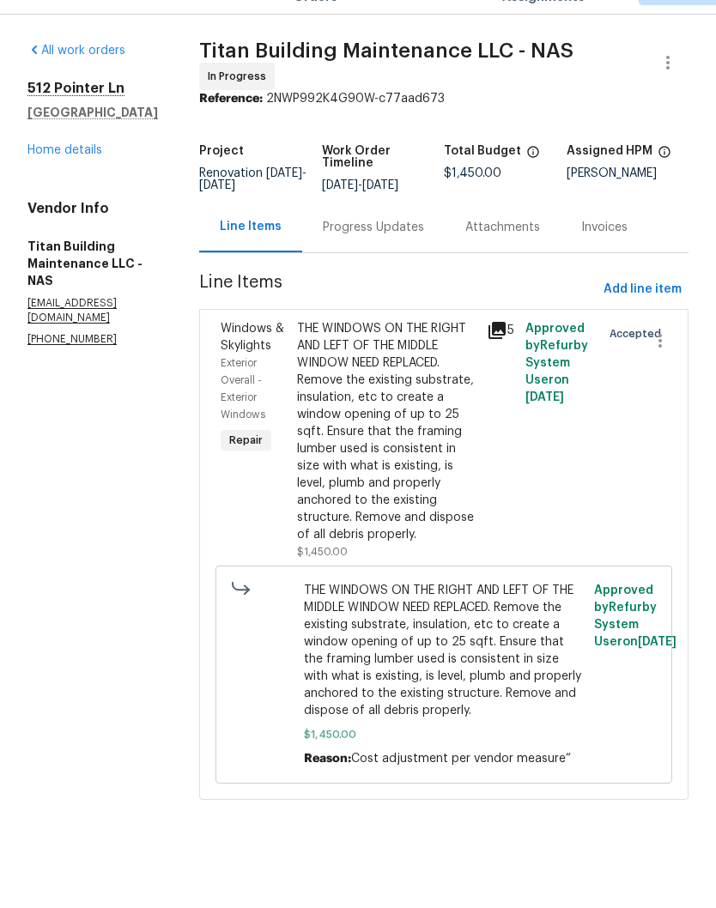
click at [67, 184] on link "Home details" at bounding box center [64, 190] width 75 height 12
